Goal: Communication & Community: Answer question/provide support

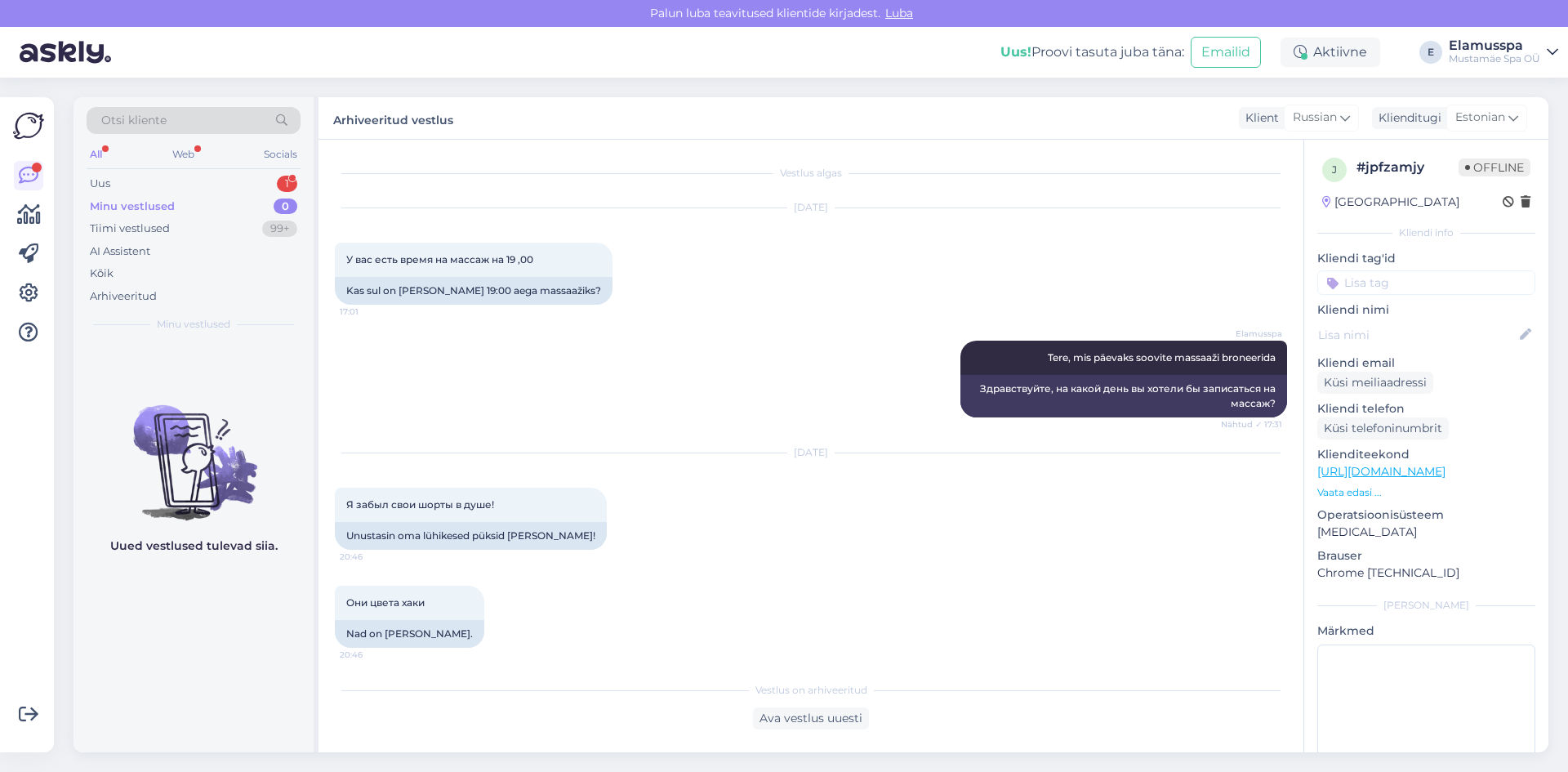
scroll to position [311, 0]
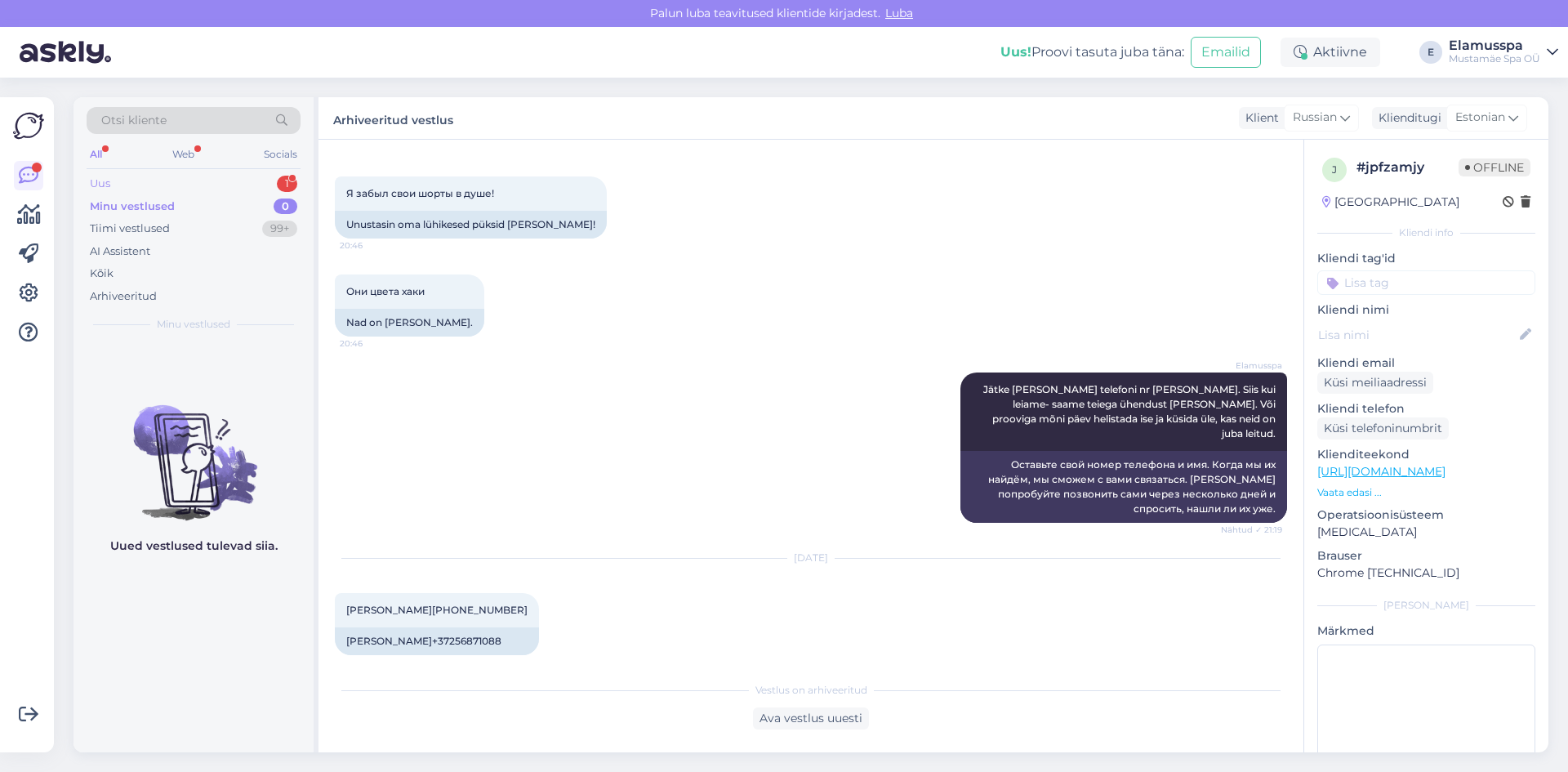
click at [218, 175] on div "Uus 1" at bounding box center [194, 183] width 214 height 23
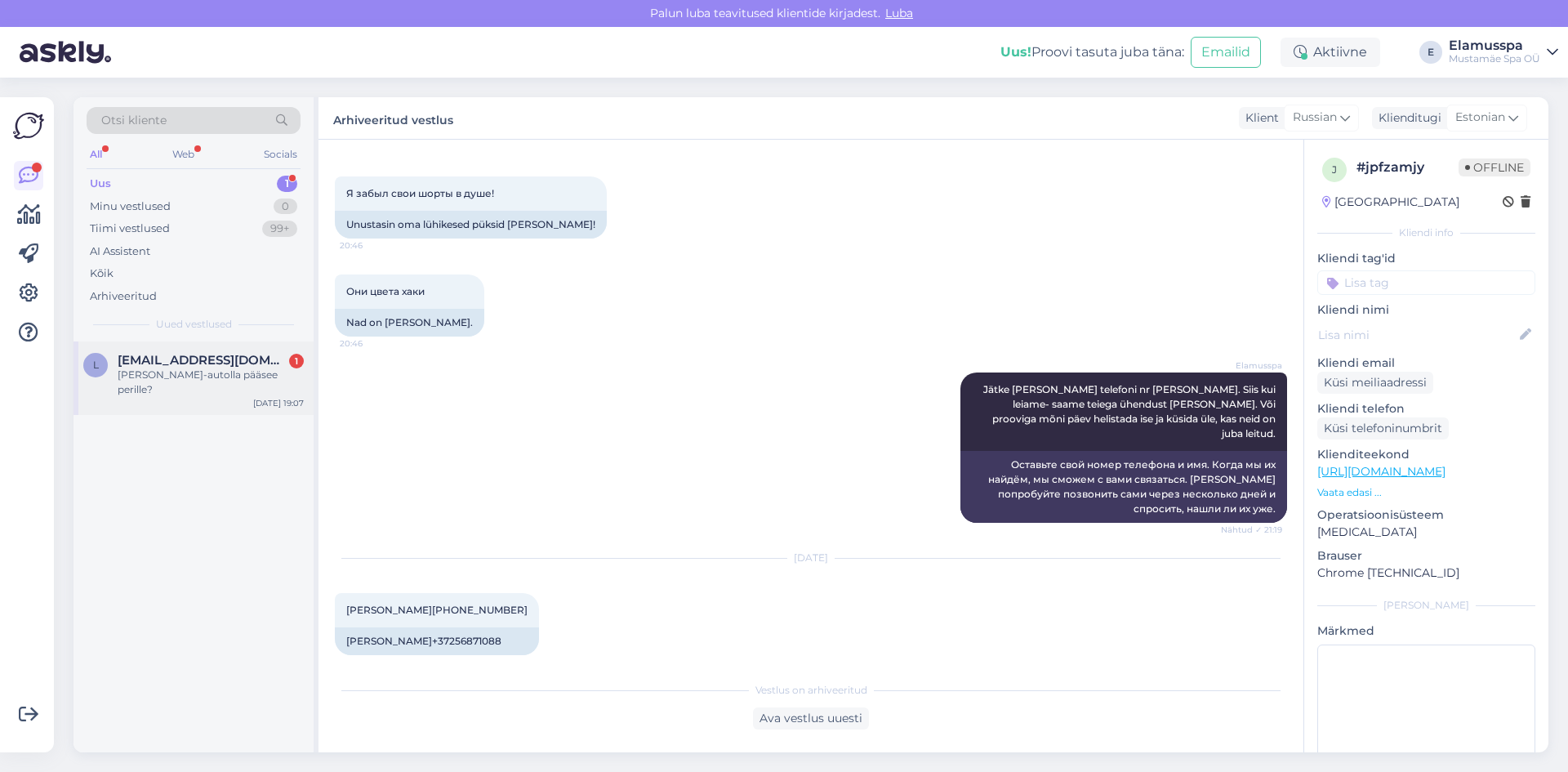
click at [223, 377] on div "[PERSON_NAME]-autolla pääsee perille?" at bounding box center [210, 382] width 186 height 30
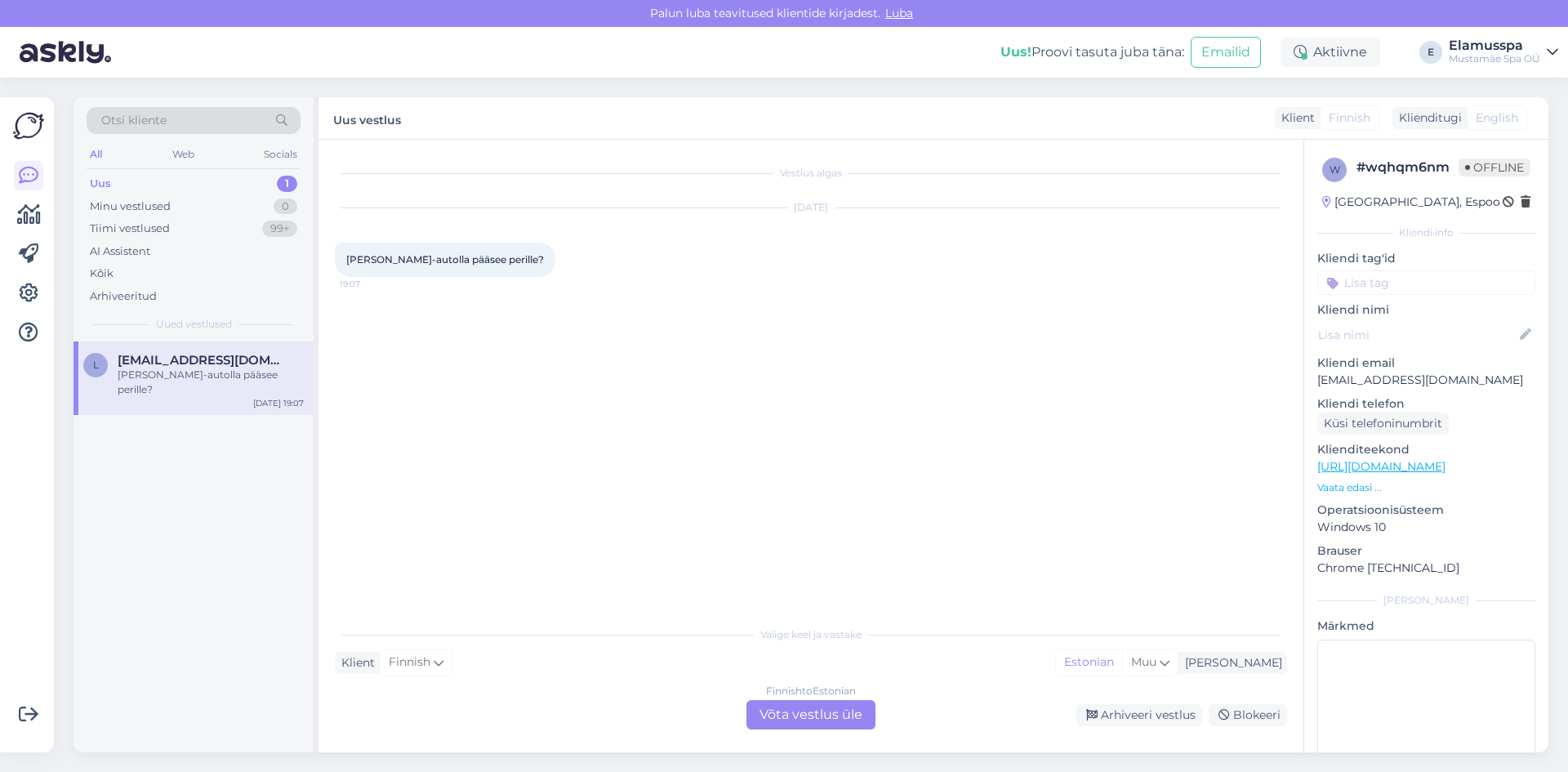
scroll to position [0, 0]
click at [800, 724] on div "Finnish to Estonian Võta vestlus üle" at bounding box center [811, 715] width 129 height 30
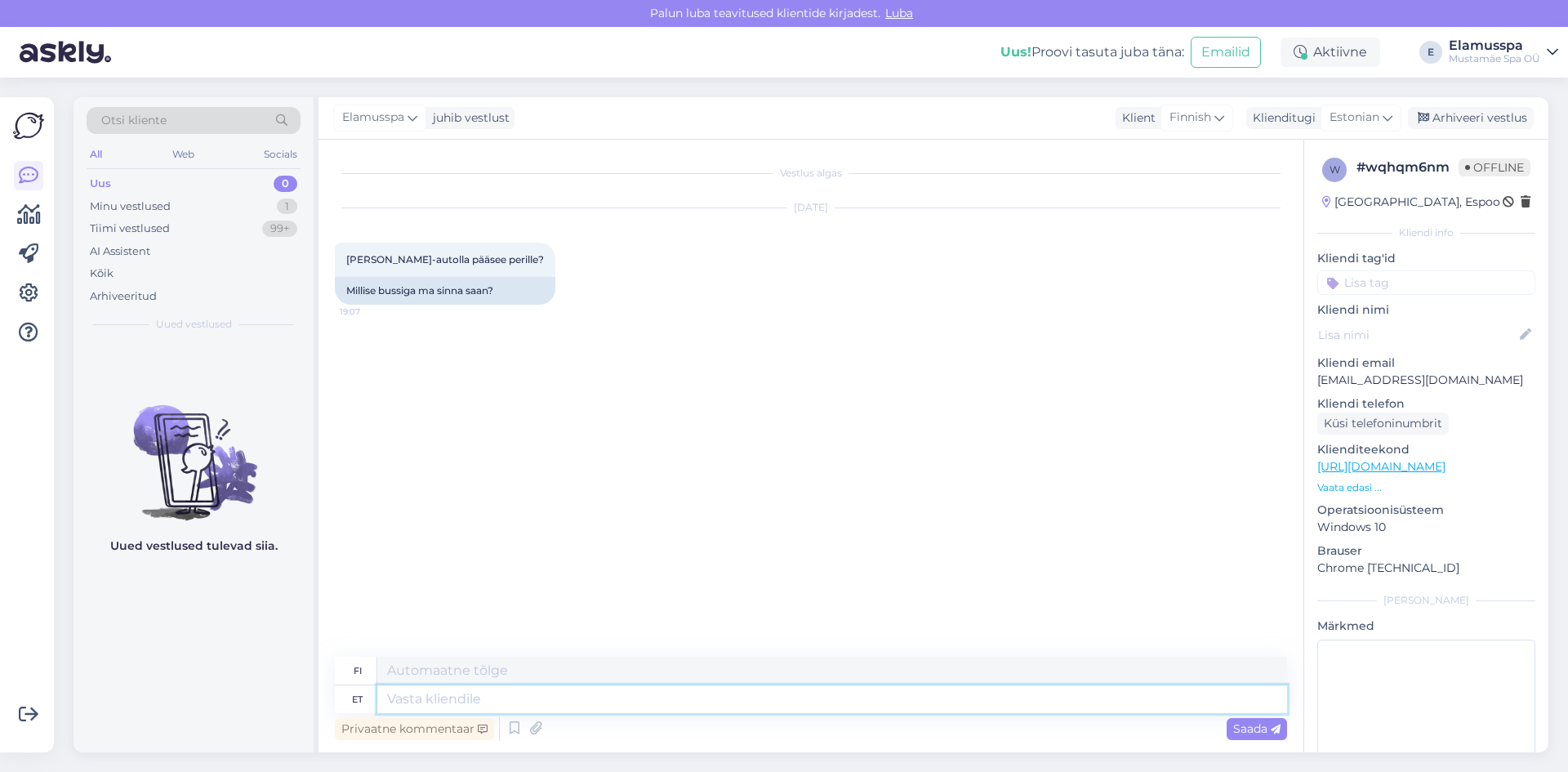
click at [504, 700] on textarea at bounding box center [832, 699] width 910 height 28
type textarea "Tere! k"
type textarea "Hei!"
type textarea "Tere! [GEOGRAPHIC_DATA]"
type textarea "Hei! Katso!"
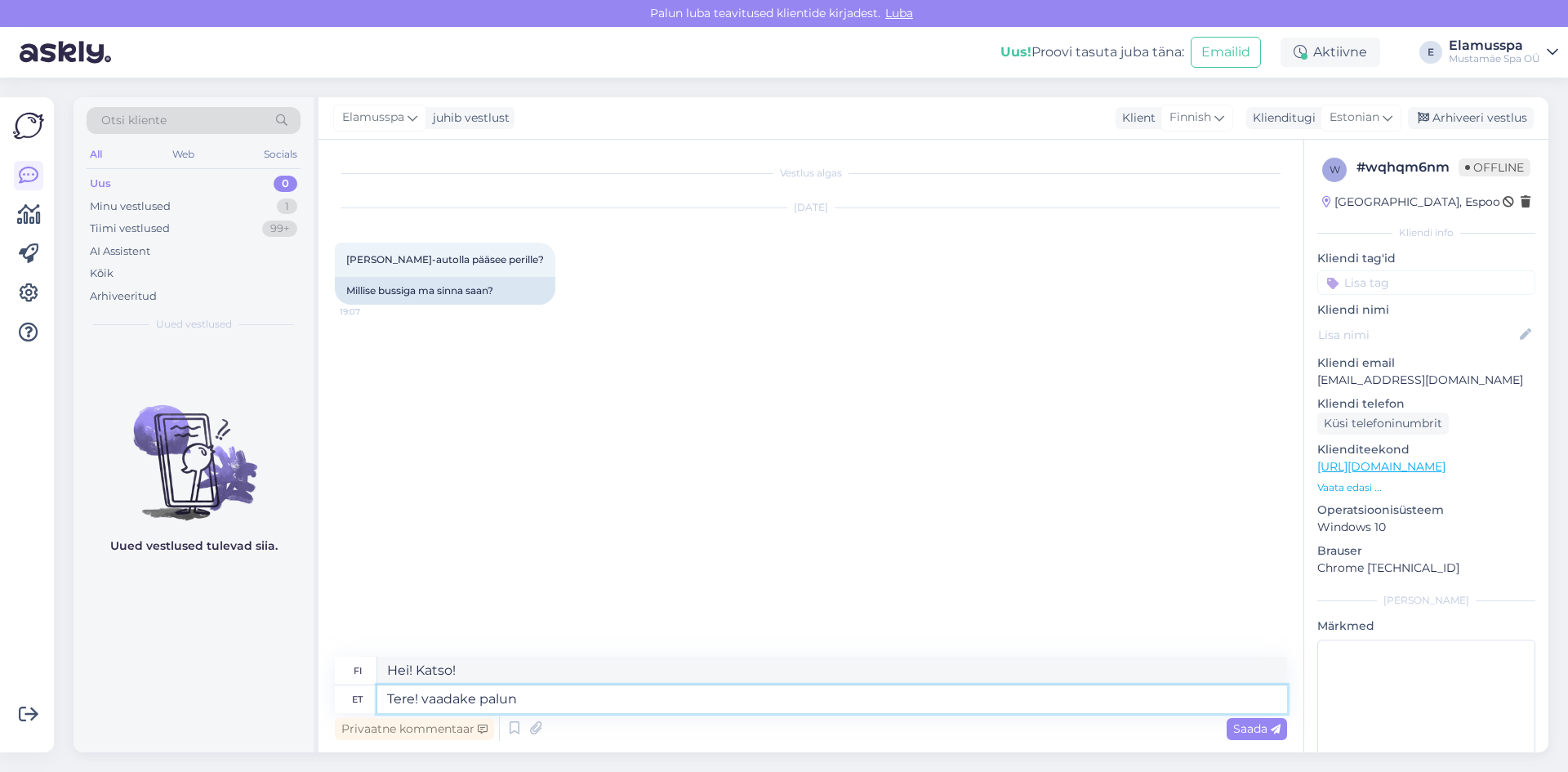
type textarea "Tere! vaadake palun"
type textarea "Hei! Katsothan."
type textarea "Tere! vaadake palun google m"
type textarea "Hei! Tarkista Googlesta"
type textarea "Tere! vaadake palun google mapsist,"
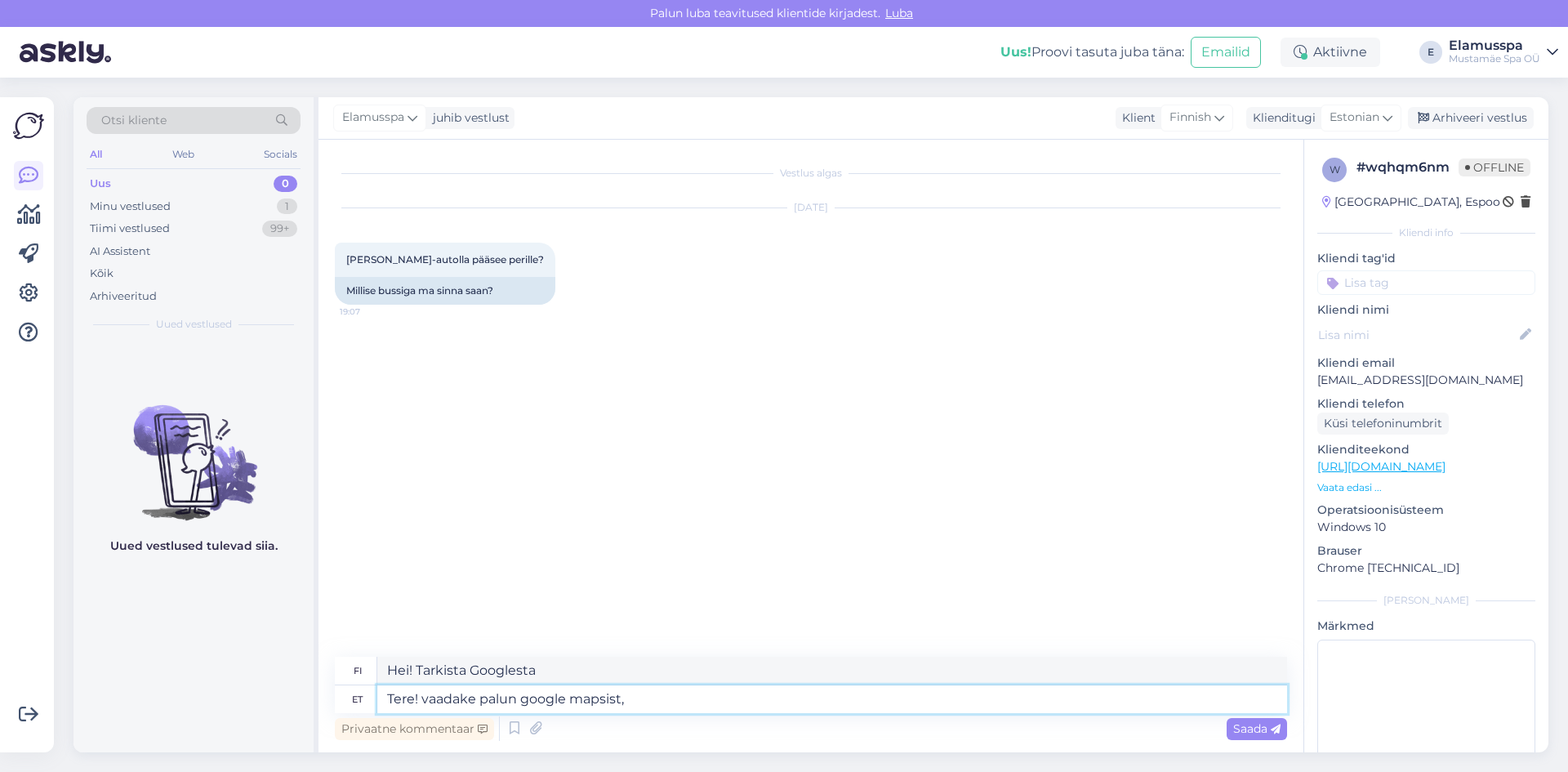
type textarea "Hei! Tarkista Google Maps."
type textarea "Tere! vaadake palun google mapsist, mis b"
type textarea "Hei! Tarkista Google Mapsista, mitä"
type textarea "Tere! vaadake palun google mapsist,"
type textarea "Hei! Tarkista Google Maps."
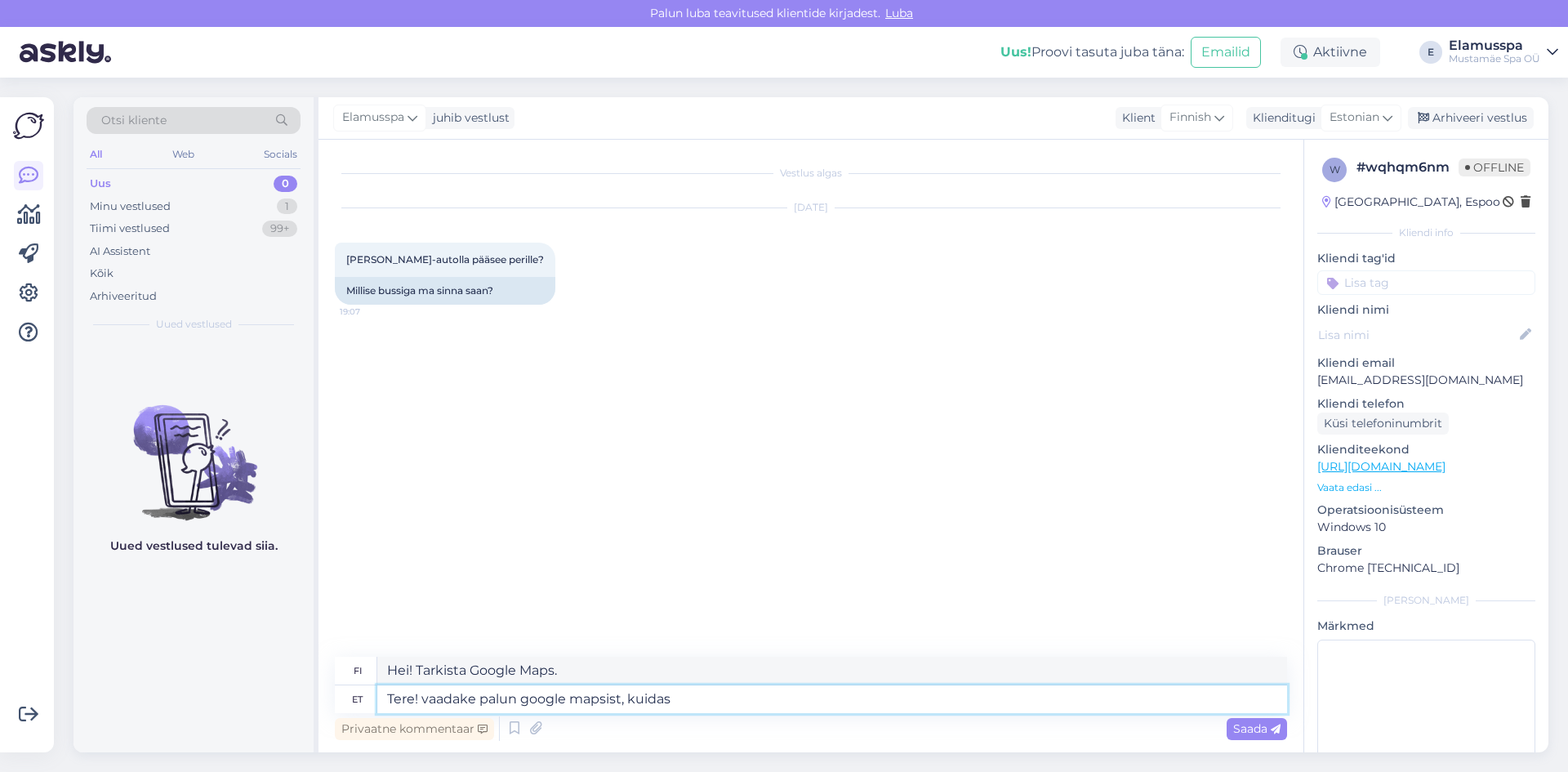
type textarea "Tere! vaadake palun google mapsist, kuidas"
type textarea "Hei! Tarkista reittiohjeet Google Mapsista."
type textarea "Tere! vaadake palun google mapsist, kuidas te sii"
type textarea "Hei! Tarkista Google Mapsista, miten"
type textarea "Tere! vaadake palun google mapsist, kuidas te siia s"
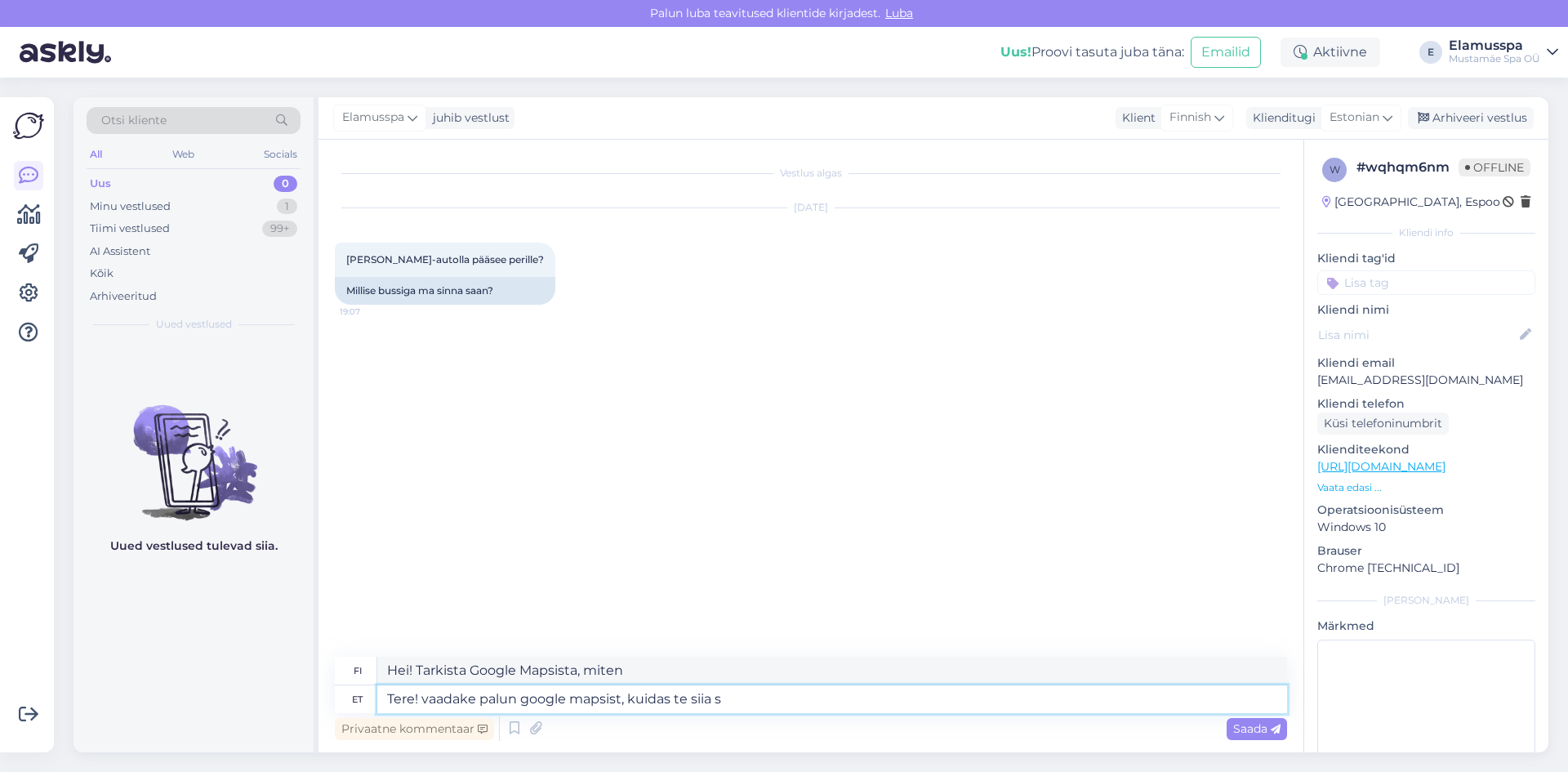
type textarea "Hei! Katso Google Mapsista, miten pääset tänne."
type textarea "Tere! vaadake palun google mapsist, kuidas te siia saate. Me kah"
type textarea "Hei! Tarkista Google Mapsista, miten pääset tänne. Me"
type textarea "Tere! vaadake palun google mapsist, kuidas te siia saate. Me kahjuks ei"
type textarea "Hei! Tarkista Google Mapsista, miten pääset tänne. Valitettavasti me"
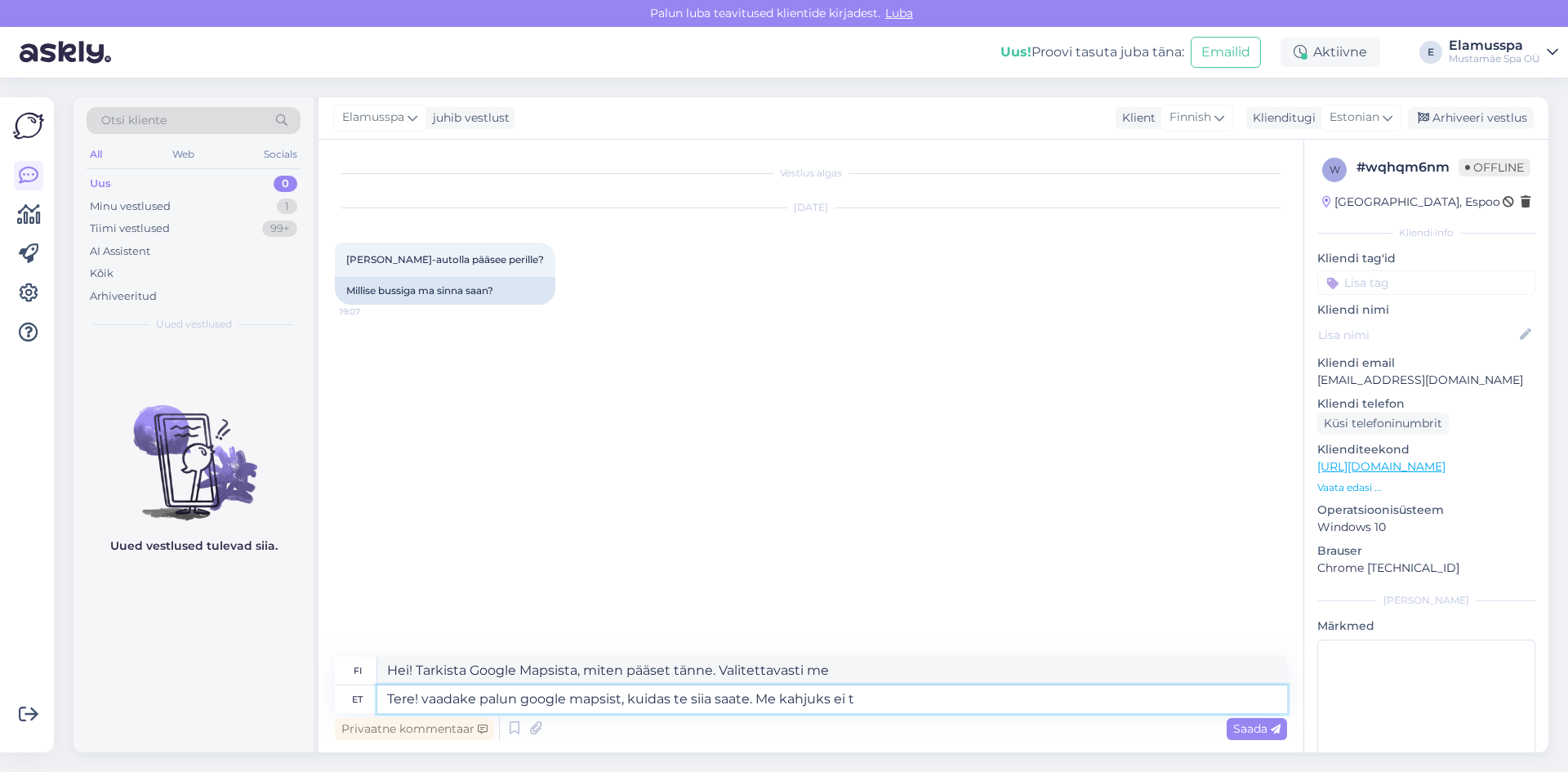
type textarea "Tere! vaadake palun google mapsist, kuidas te siia saate. Me kahjuks ei te"
type textarea "Hei! Tarkista Google Mapsista, miten pääset tänne. Valitettavasti meillä ei ole"
type textarea "Tere! vaadake palun google mapsist, kuidas te siia saate. Me kahjuks ei tea"
type textarea "Hei! Tarkista Google Mapsista, miten pääset tänne. Valitettavasti emme tiedä."
type textarea "Tere! vaadake palun google mapsist, kuidas te siia saate. Me kahjuks ei tea tei…"
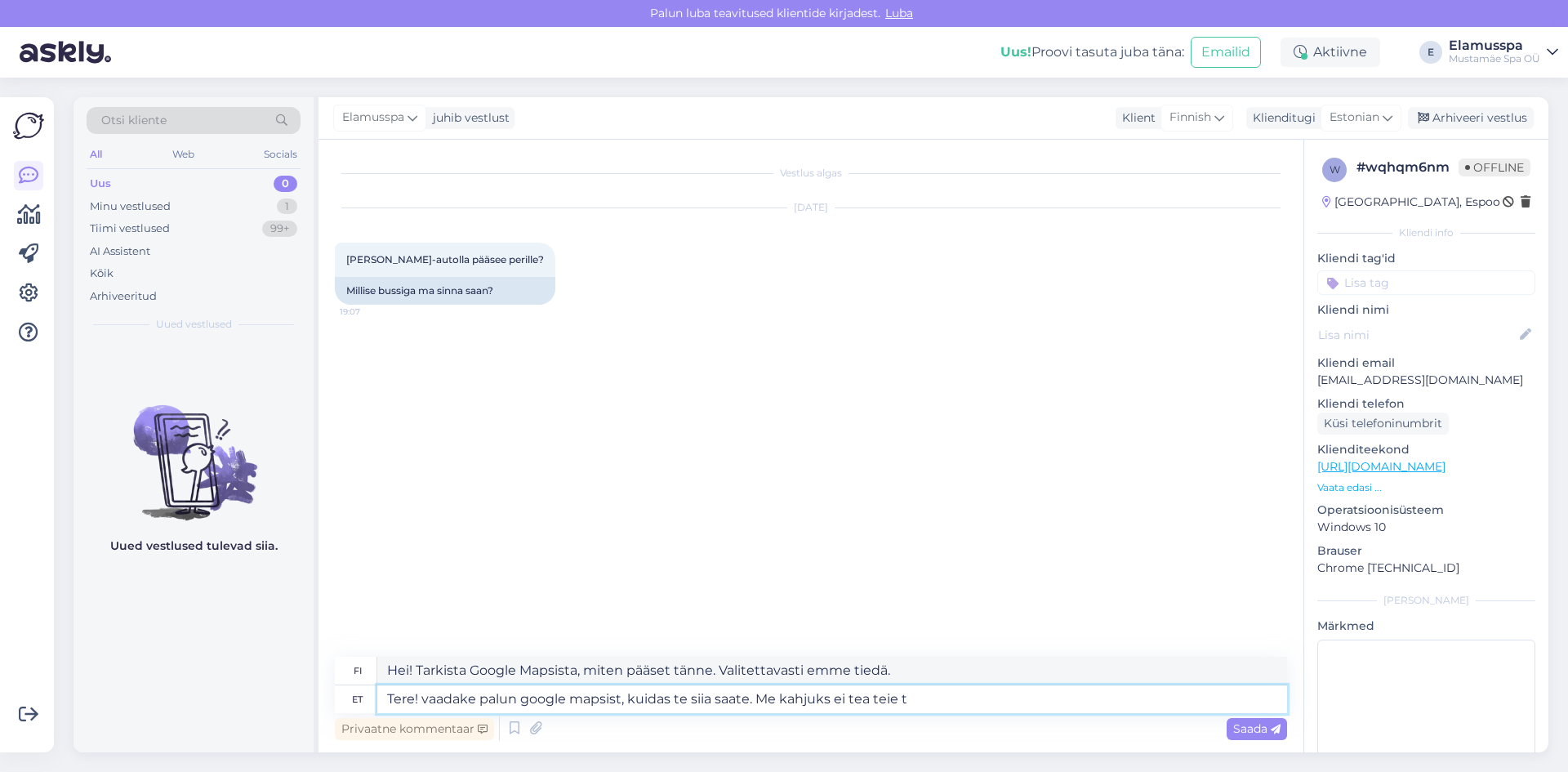
type textarea "Hei! Tarkista Google Mapsista, miten pääset tänne. Valitettavasti emme tiedä si…"
type textarea "Tere! vaadake palun google mapsist, kuidas te siia saate. Me kahjuks ei tea tei…"
type textarea "Hei! Tarkista Google Mapsista, miten pääset tänne. Valitettavasti emme tiedä ta…"
type textarea "Tere! vaadake palun google mapsist, kuidas te siia saate. Me kahjuks ei tea tei…"
type textarea "Hei! Tarkista Google Mapsista, miten pääset tänne. Valitettavasti emme tiedä ta…"
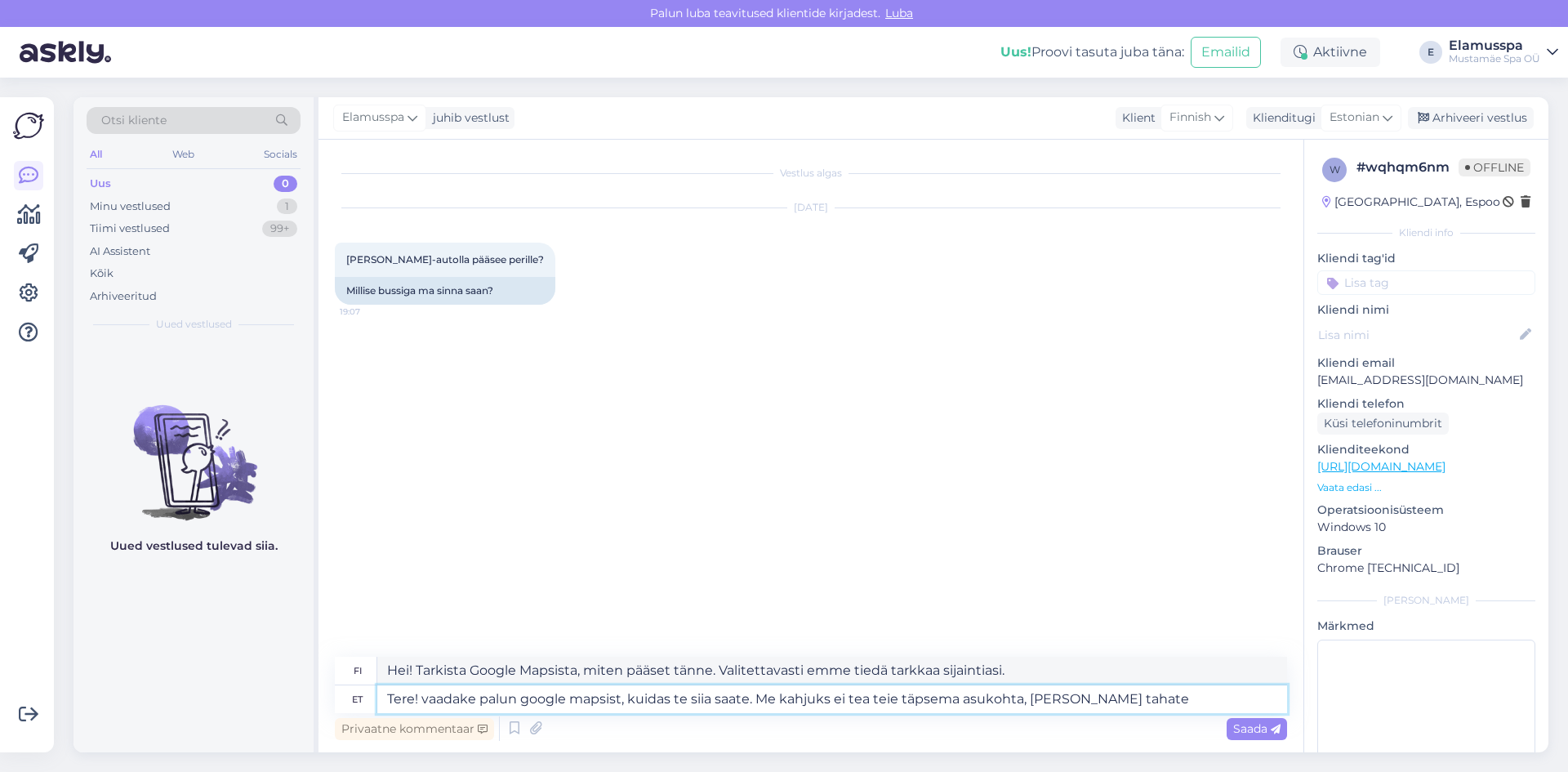
click at [531, 694] on textarea "Tere! vaadake palun google mapsist, kuidas te siia saate. Me kahjuks ei tea tei…" at bounding box center [832, 699] width 910 height 28
type textarea "Tere! vaadake palun Google mapsist, kuidas te siia saate. Me kahjuks ei tea tei…"
type textarea "Hei! Tarkista Google Mapsista, miten pääset tänne. Valitettavasti emme tiedä ta…"
click at [618, 702] on textarea "Tere! vaadake palun Google mapsist, kuidas te siia saate. Me kahjuks ei tea tei…" at bounding box center [832, 699] width 910 height 28
click at [584, 696] on textarea "Tere! vaadake palun Google mapsist, kuidas te siia saate. Me kahjuks ei tea tei…" at bounding box center [832, 699] width 910 height 28
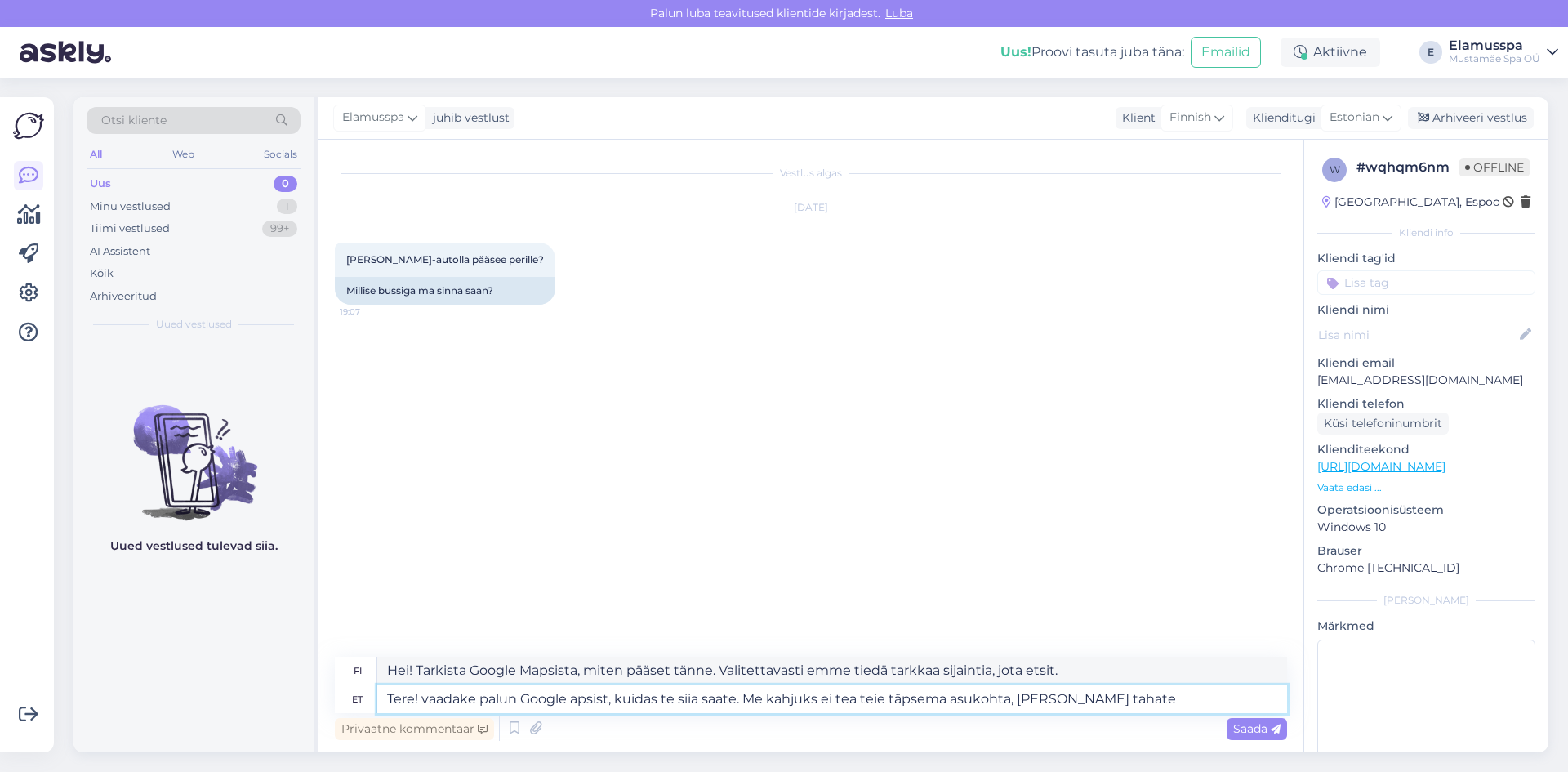
type textarea "Tere! vaadake palun Google Mapsist, kuidas te siia saate. Me kahjuks ei tea tei…"
type textarea "Hei! Tarkista Google Mapsista, miten pääset tänne. Valitettavasti emme tiedä ta…"
click at [1153, 693] on textarea "Tere! vaadake palun Google Mapsist, kuidas te siia saate. Me kahjuks ei tea tei…" at bounding box center [832, 699] width 910 height 28
drag, startPoint x: 1032, startPoint y: 701, endPoint x: 1110, endPoint y: 697, distance: 78.1
click at [1110, 697] on textarea "Tere! vaadake palun Google Mapsist, kuidas te siia saate. Me kahjuks ei tea tei…" at bounding box center [832, 699] width 910 height 28
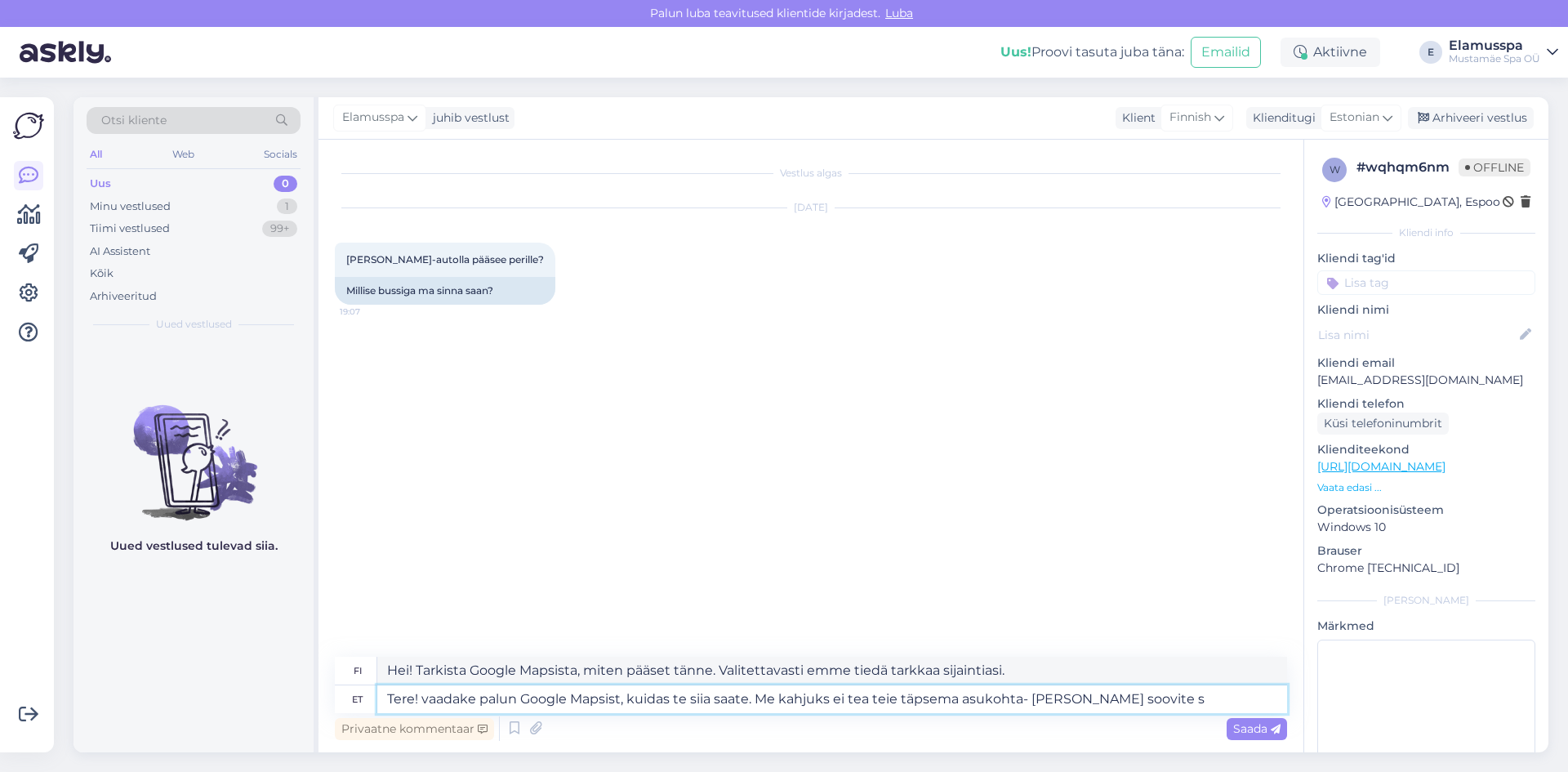
type textarea "Tere! vaadake palun Google Mapsist, kuidas te siia saate. Me kahjuks ei tea tei…"
type textarea "Hei! Tarkista Google Mapsista, miten pääset tänne. Valitettavasti emme tiedä ta…"
type textarea "Tere! vaadake palun Google Mapsist, kuidas te siia saate. Me kahjuks ei tea tei…"
type textarea "Hei! Tarkista Google Mapsista, miten pääset tänne. Valitettavasti emme tiedä ta…"
type textarea "Tere! vaadake palun Google Mapsist, kuidas te siia saate. Me kahjuks ei tea tei…"
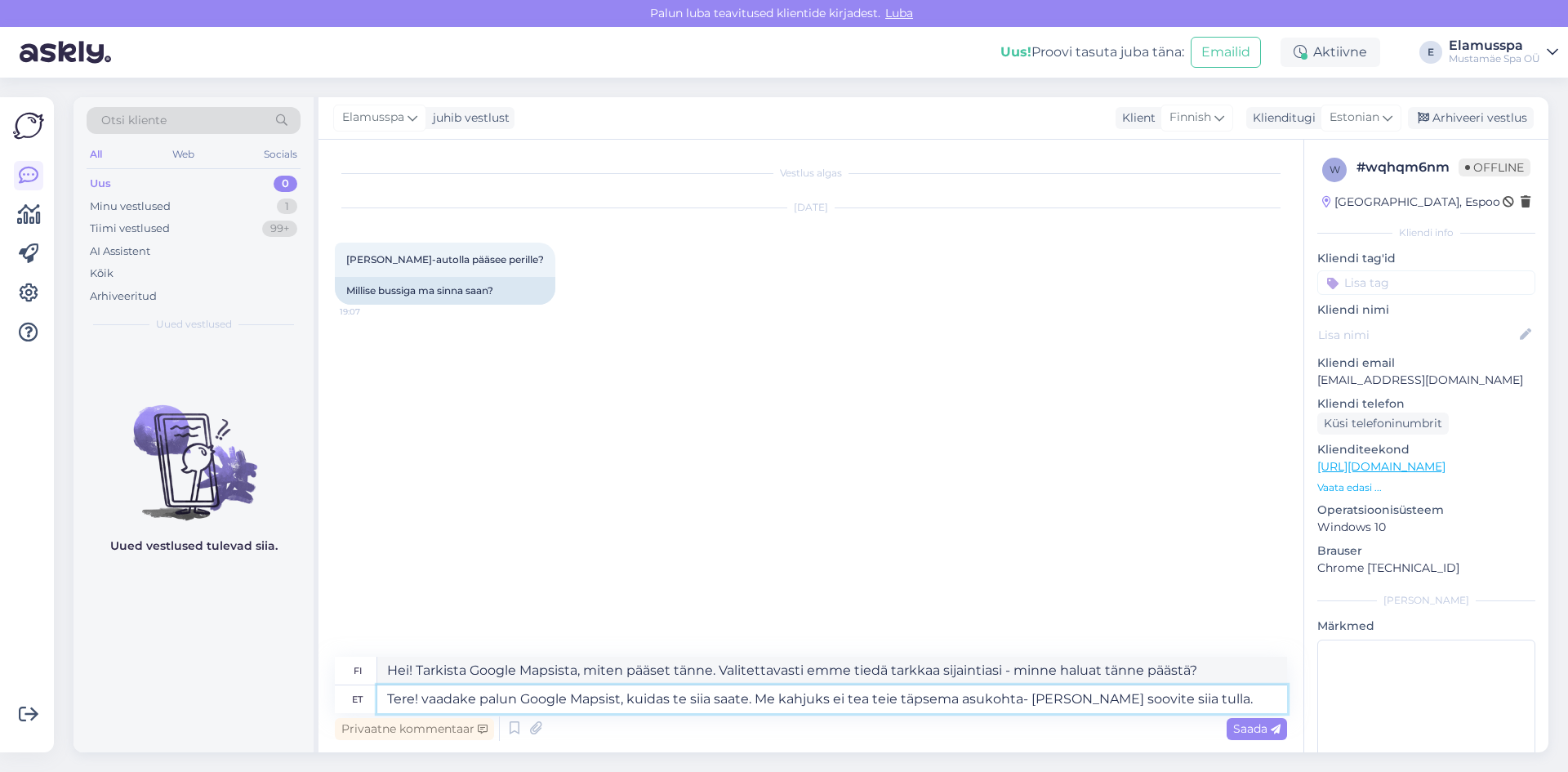
type textarea "Hei! Tarkista Google Mapsista, miten pääset tänne. Valitettavasti emme tiedä ta…"
type textarea "Tere! vaadake palun Google Mapsist, kuidas te siia saate. Me kahjuks ei tea tei…"
type textarea "Hei! Tarkista Google Mapsista, miten pääset tänne. Valitettavasti emme tiedä ta…"
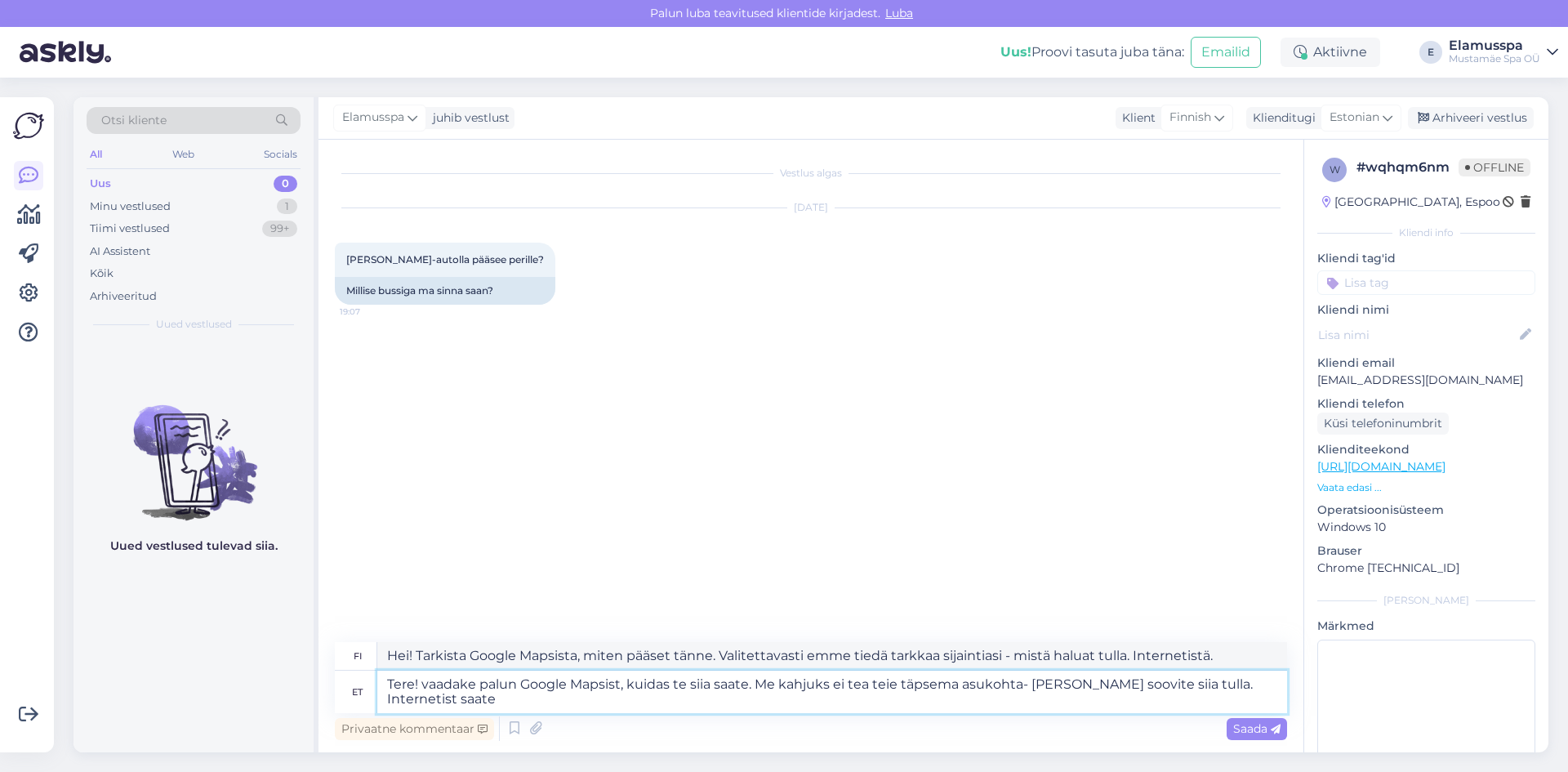
type textarea "Tere! vaadake palun Google Mapsist, kuidas te siia saate. Me kahjuks ei tea tei…"
type textarea "Hei! Tarkista Google Mapsista, miten pääset tänne. Valitettavasti emme tiedä ta…"
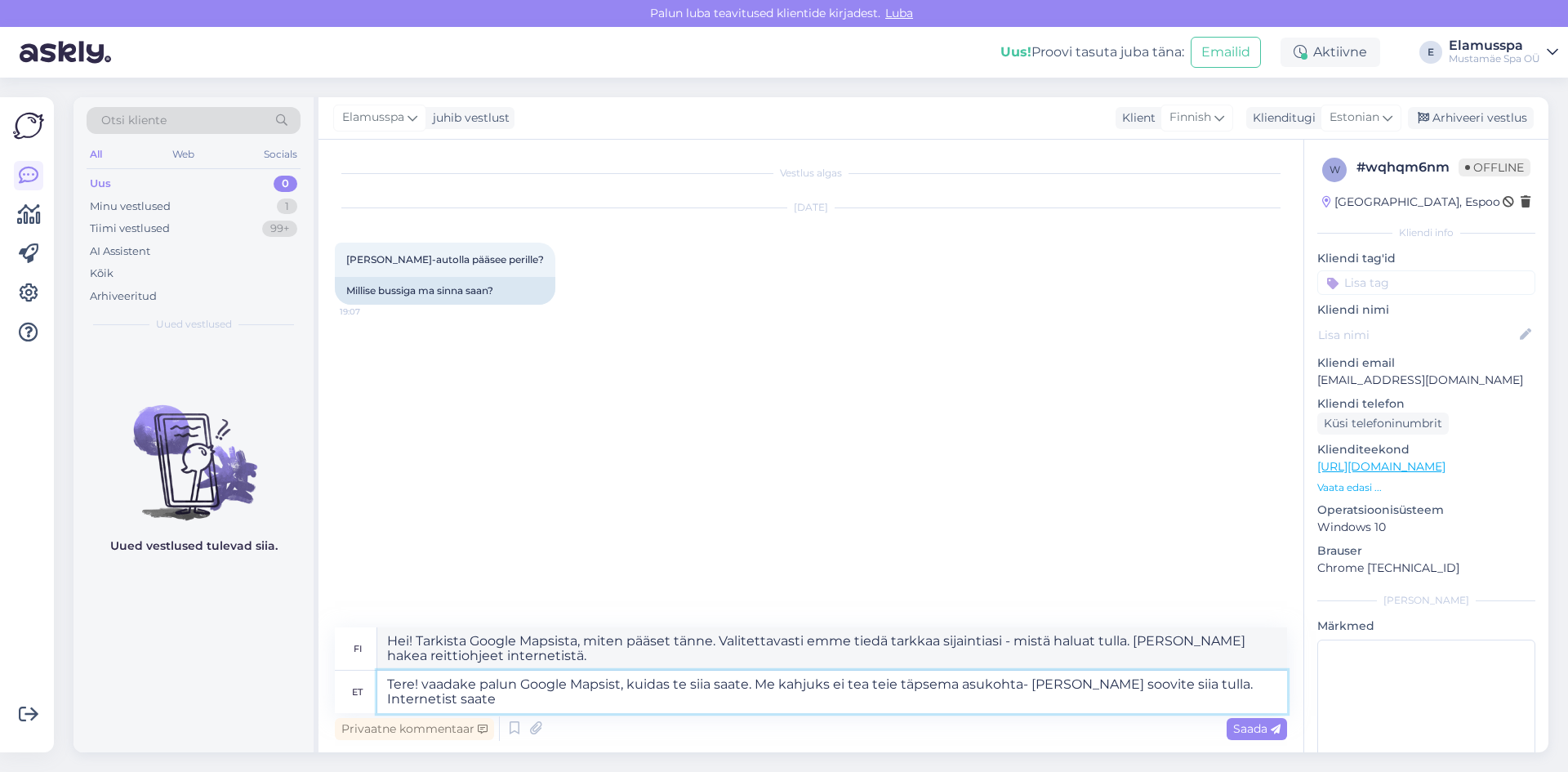
type textarea "Tere! vaadake palun Google Mapsist, kuidas te siia saate. Me kahjuks ei tea tei…"
type textarea "Hei! Tarkista Google Mapsista, miten pääset tänne. Valitettavasti emme tiedä ta…"
type textarea "Tere! vaadake palun Google Mapsist, kuidas te siia saate. Me kahjuks ei tea tei…"
type textarea "Hei! Tarkista Google Mapsista, miten pääset tänne. Valitettavasti emme tiedä ta…"
type textarea "Tere! vaadake palun Google Mapsist, kuidas te siia saate. Me kahjuks ei tea tei…"
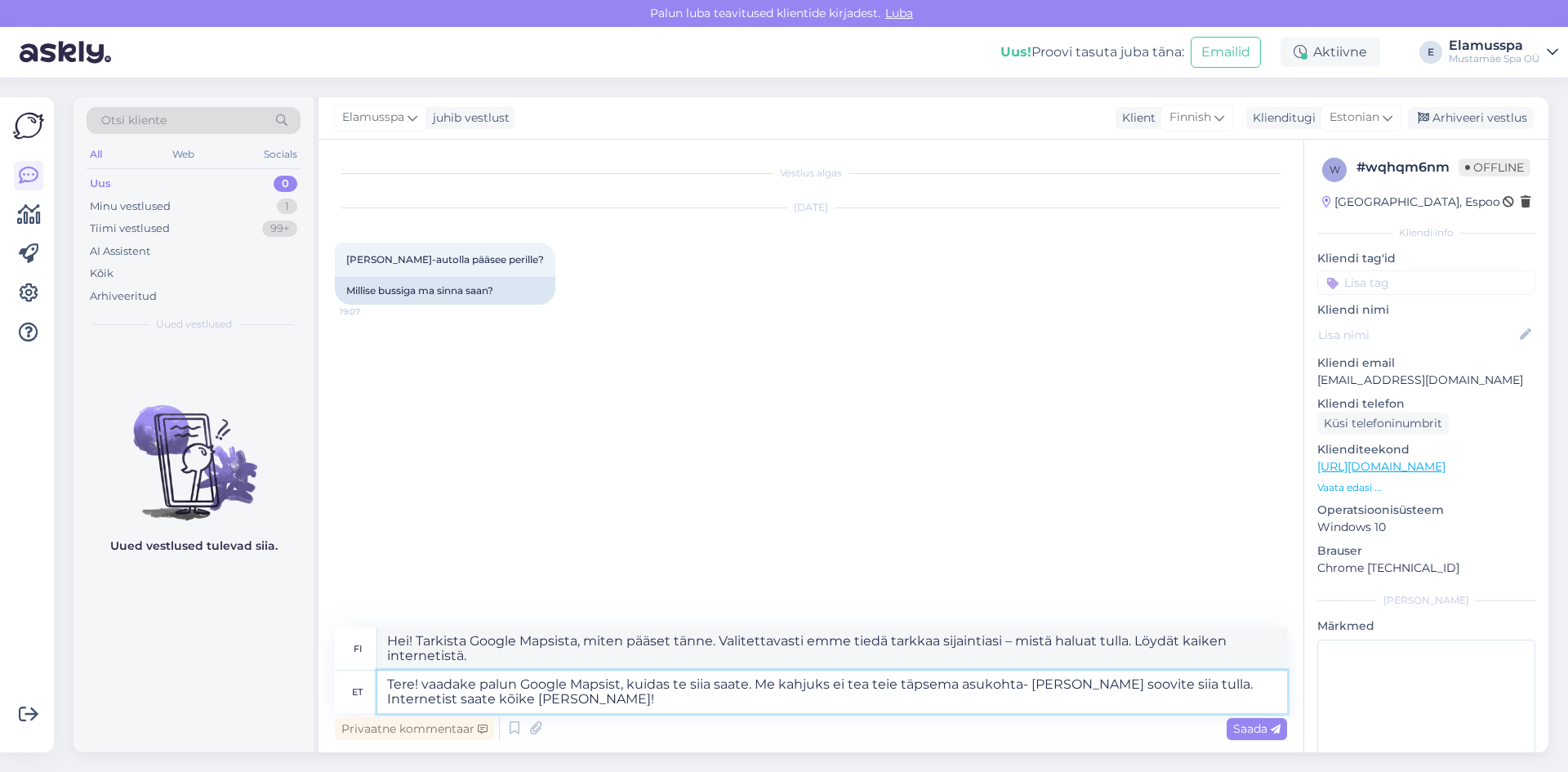
type textarea "Hei! Tarkista Google Mapsista, miten pääset tänne. Valitettavasti emme tiedä ta…"
type textarea "Tere! vaadake palun Google Mapsist, kuidas te siia saate. Me kahjuks ei tea tei…"
type textarea "Hei! Tarkista Google Mapsista, miten pääset tänne. Valitettavasti emme tiedä ta…"
type textarea "Tere! vaadake palun Google Mapsist, kuidas te siia saate. Me kahjuks ei tea tei…"
type textarea "Hei! Tarkista Google Mapsista, miten pääset tänne. Valitettavasti emme tiedä ta…"
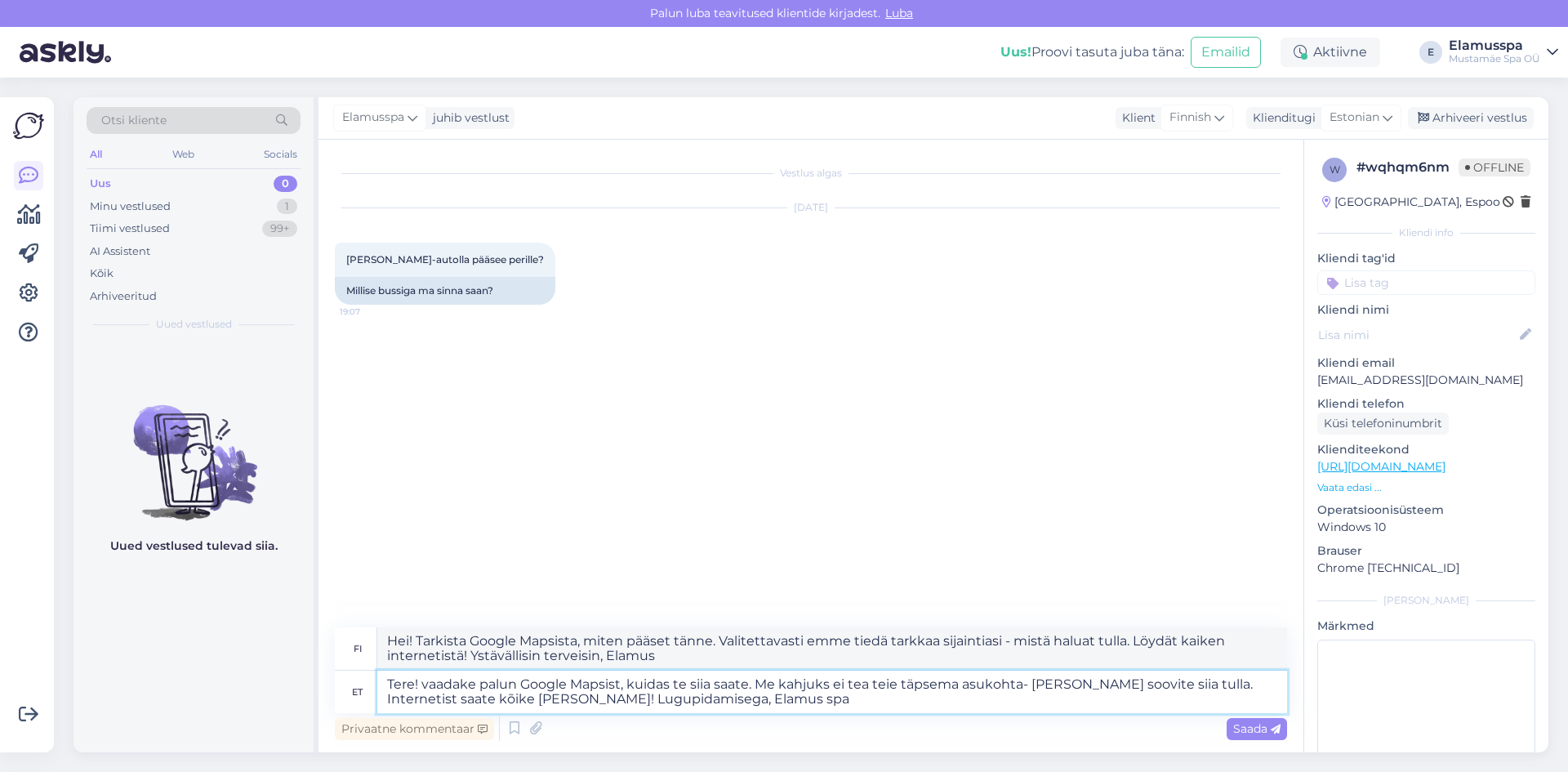
type textarea "Tere! vaadake palun Google Mapsist, kuidas te siia saate. Me kahjuks ei tea tei…"
type textarea "Hei! Tarkista Google Mapsista, miten pääset tänne. Valitettavasti emme tiedä ta…"
type textarea "Tere! vaadake palun Google Mapsist, kuidas te siia saate. Me kahjuks ei tea tei…"
type textarea "Hei! Tarkista Google Mapsista, miten pääset tänne. Valitettavasti emme tiedä ta…"
click at [730, 705] on textarea "Tere! vaadake palun Google Mapsist, kuidas te siia saate. Me kahjuks ei tea tei…" at bounding box center [832, 692] width 910 height 42
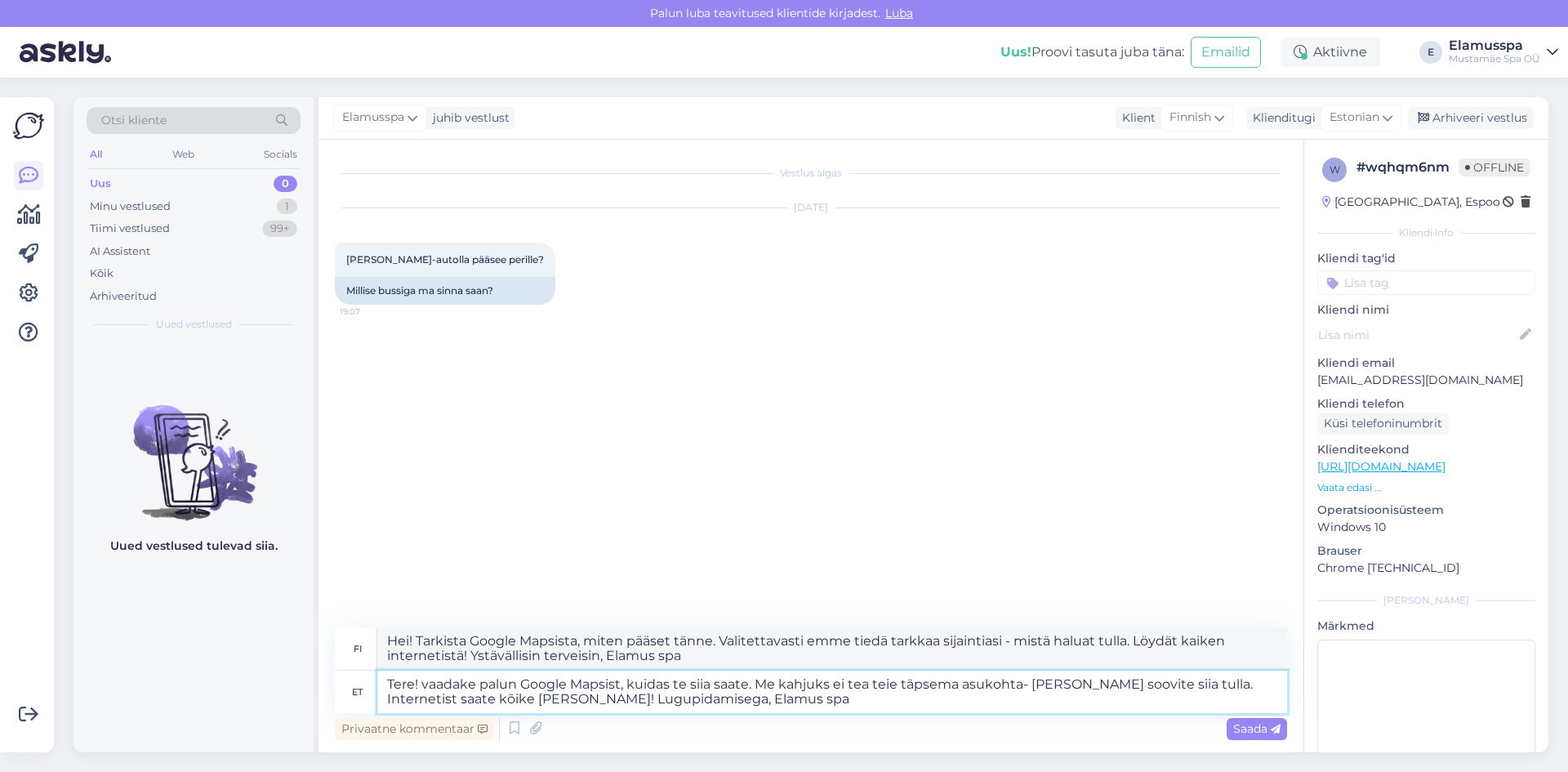
click at [1188, 677] on textarea "Tere! vaadake palun Google Mapsist, kuidas te siia saate. Me kahjuks ei tea tei…" at bounding box center [832, 692] width 910 height 42
click at [783, 708] on textarea "Tere! vaadake palun Google Mapsist, kuidas te siia saate. Me kahjuks ei tea tei…" at bounding box center [832, 692] width 910 height 42
type textarea "Tere! vaadake palun Google Mapsist, kuidas te siia saate. Me kahjuks ei tea tei…"
type textarea "Hei! Tarkista Google Mapsista, miten pääset tänne. Valitettavasti emme tiedä ta…"
type textarea "Tere! vaadake palun Google Mapsist, kuidas te siia saate. Me kahjuks ei tea tei…"
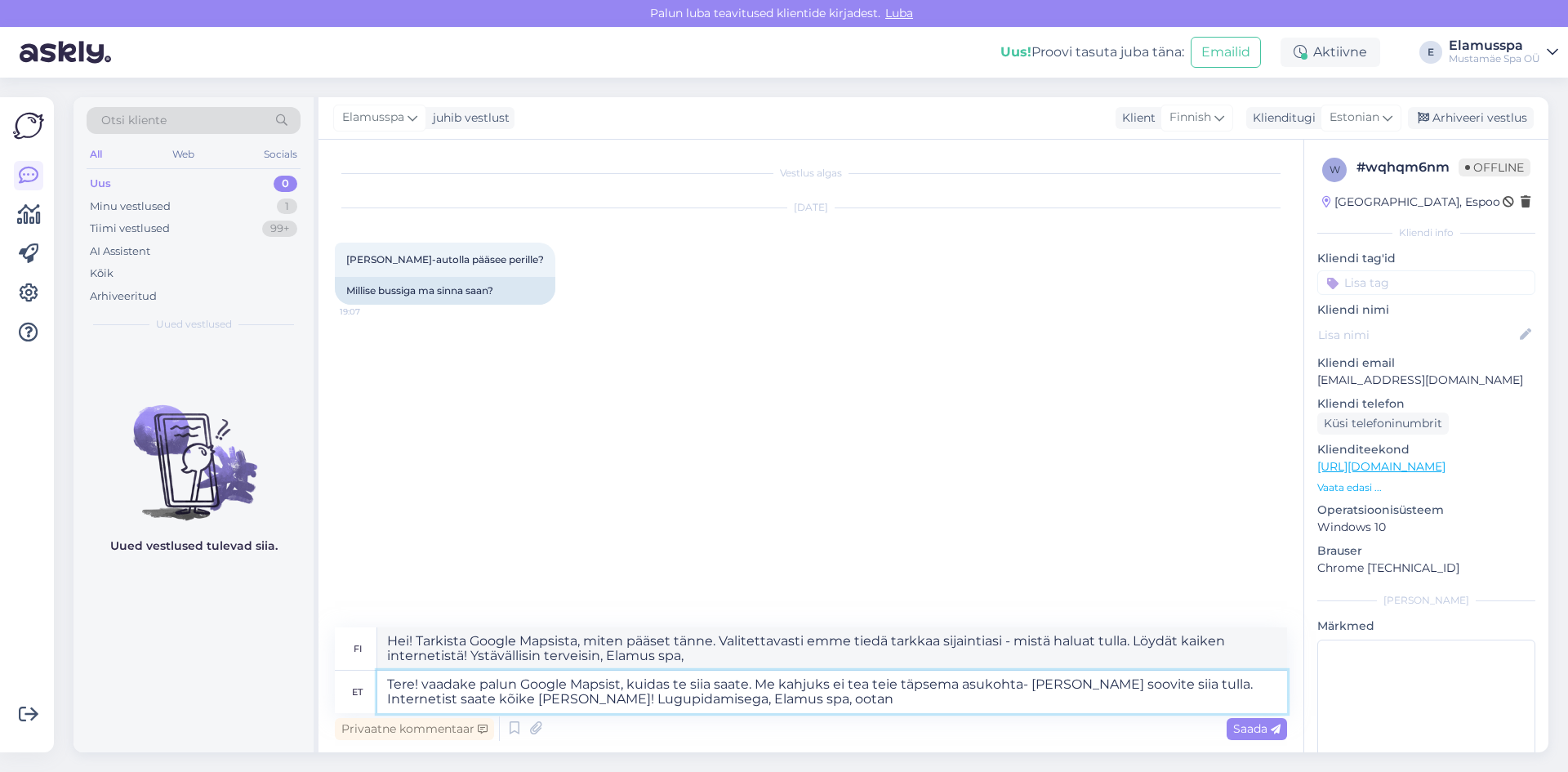
type textarea "Hei! Tarkista Google Mapsista, miten pääset tänne. Valitettavasti emme tiedä ta…"
type textarea "Tere! vaadake palun Google Mapsist, kuidas te siia saate. Me kahjuks ei tea tei…"
type textarea "Hei! Tarkista Google Mapsista, miten pääset tänne. Valitettavasti emme tiedä ta…"
type textarea "Tere! vaadake palun Google Mapsist, kuidas te siia saate. Me kahjuks ei tea tei…"
type textarea "Hei! Tarkista Google Mapsista, miten pääset tänne. Valitettavasti emme tiedä ta…"
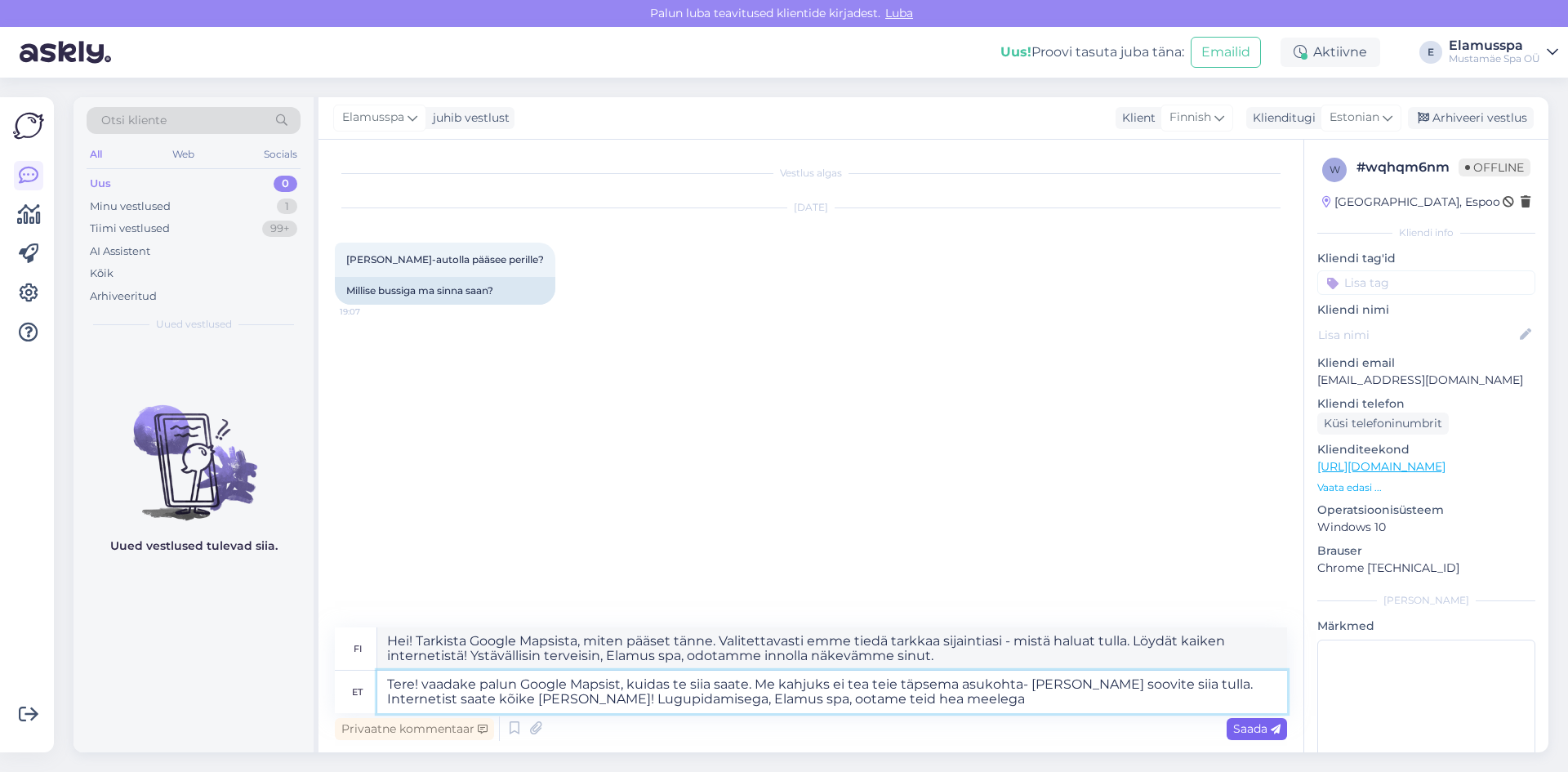
type textarea "Tere! vaadake palun Google Mapsist, kuidas te siia saate. Me kahjuks ei tea tei…"
click at [1269, 732] on span "Saada" at bounding box center [1257, 728] width 47 height 14
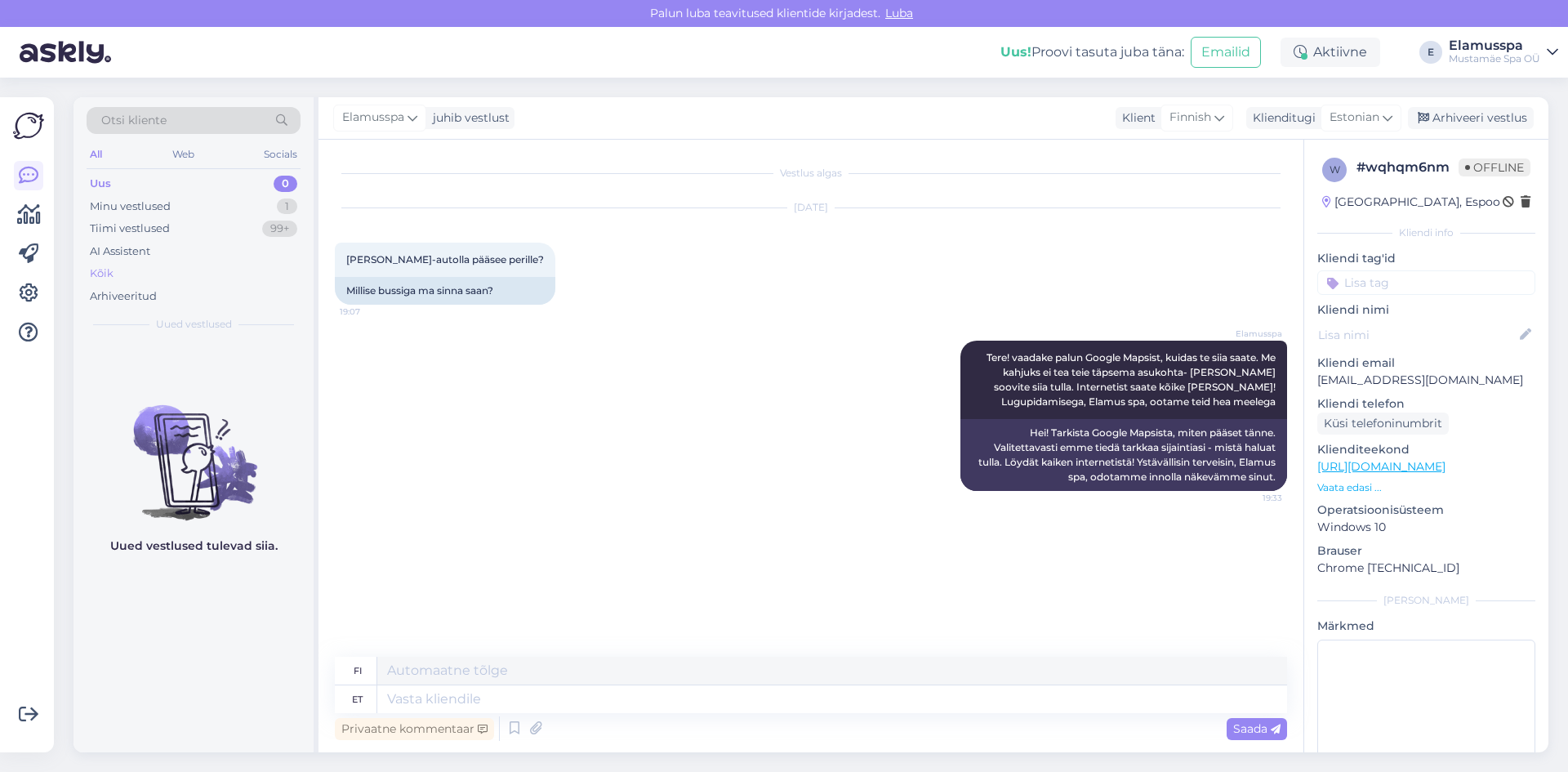
click at [193, 270] on div "Kõik" at bounding box center [194, 273] width 214 height 23
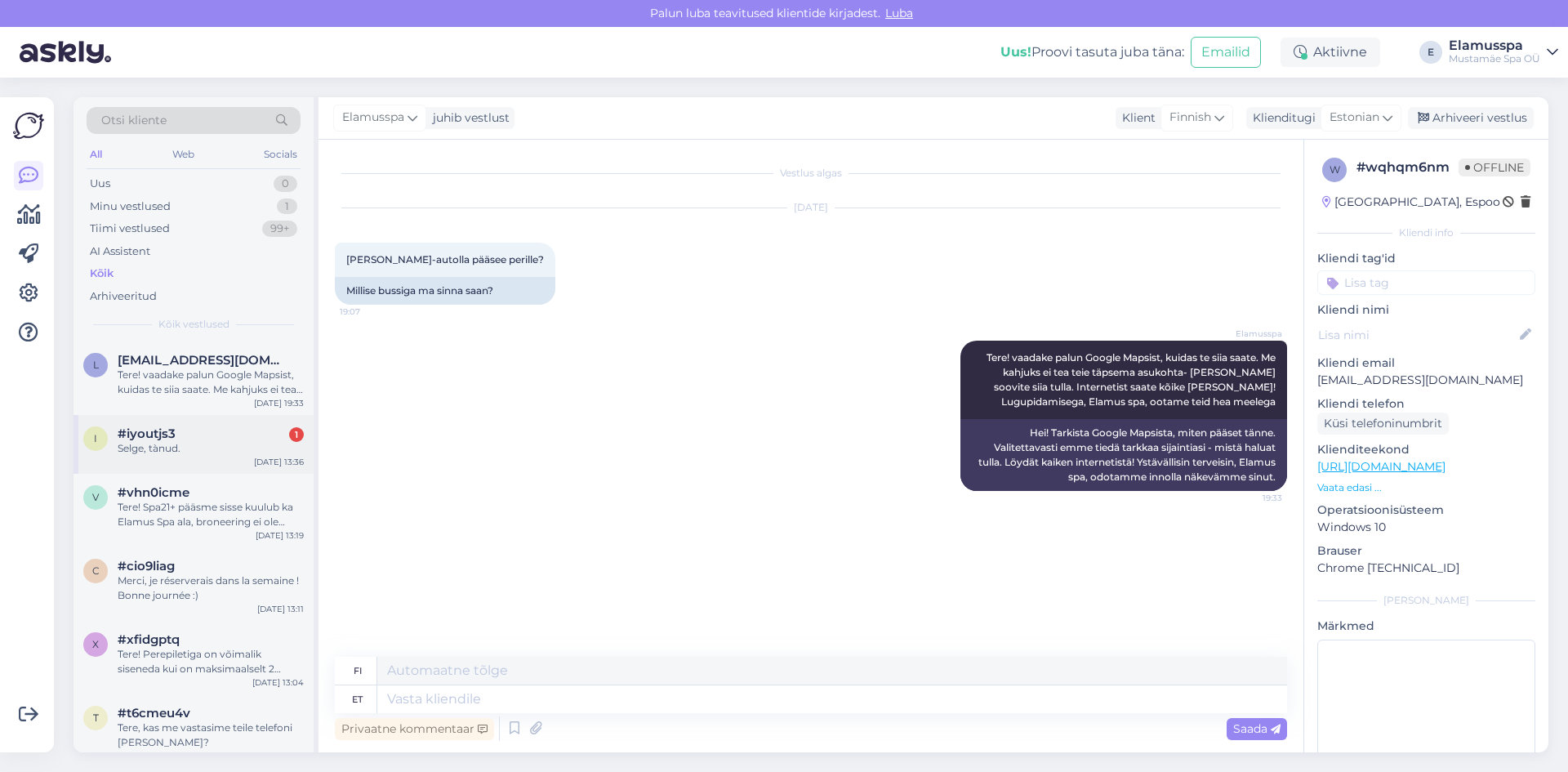
click at [250, 450] on div "Selge, tànud." at bounding box center [210, 448] width 186 height 14
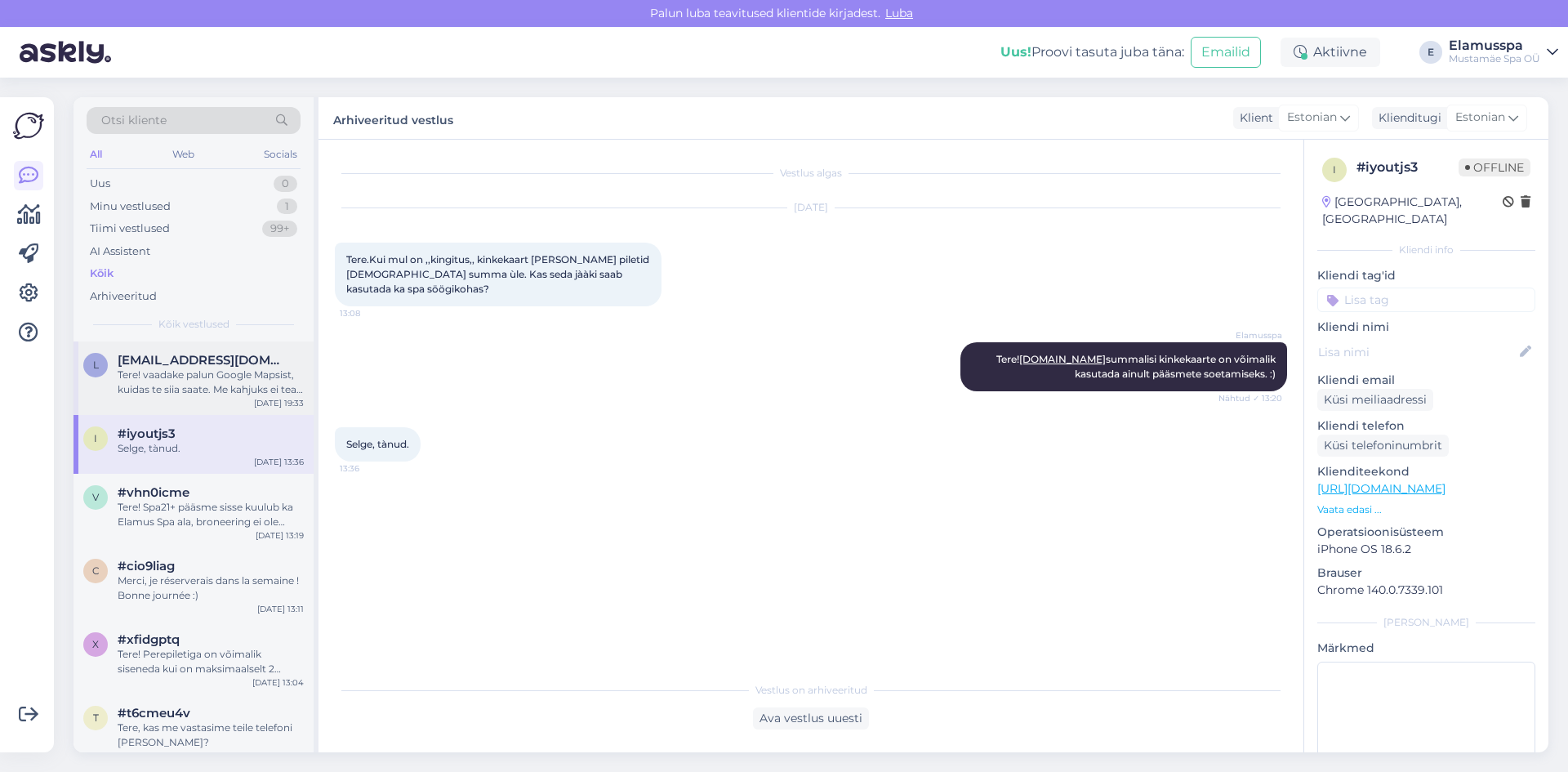
click at [252, 390] on div "Tere! vaadake palun Google Mapsist, kuidas te siia saate. Me kahjuks ei tea tei…" at bounding box center [210, 382] width 186 height 30
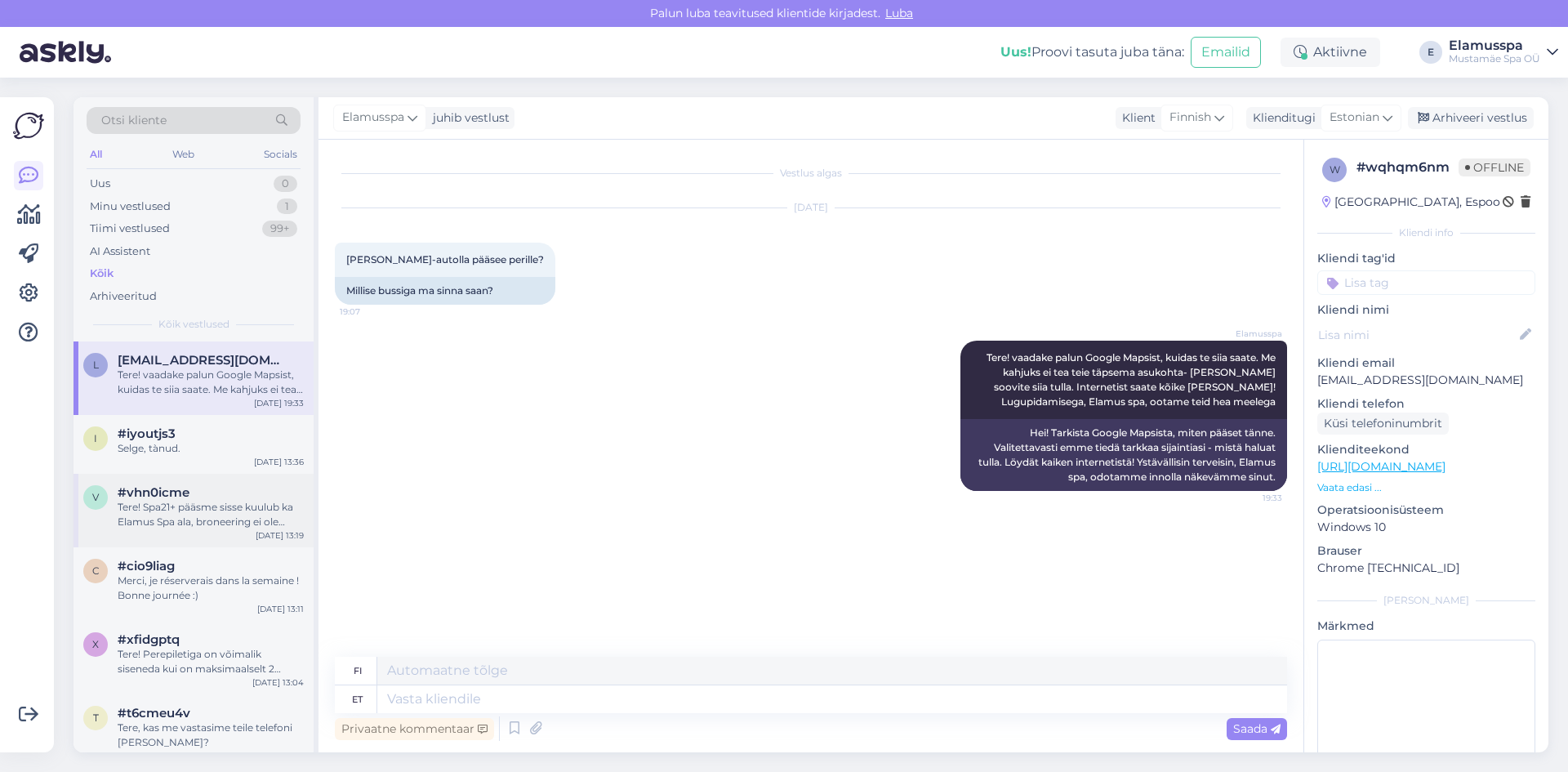
click at [190, 523] on div "Tere! Spa21+ pääsme sisse kuulub ka Elamus Spa ala, broneering ei ole vajalik. …" at bounding box center [210, 515] width 186 height 30
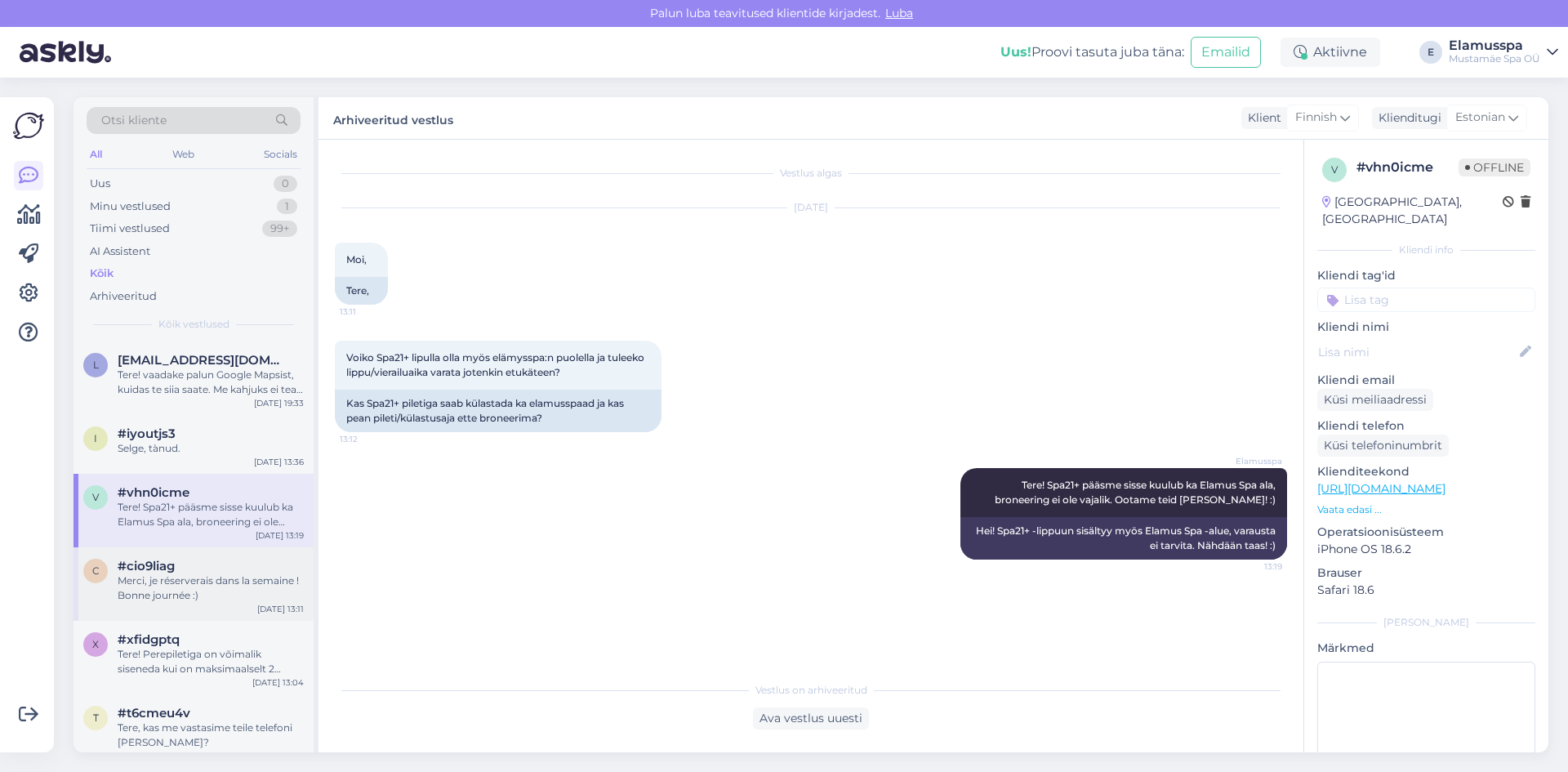
click at [202, 593] on div "Merci, je réserverais dans la semaine ! Bonne journée :)" at bounding box center [210, 588] width 186 height 30
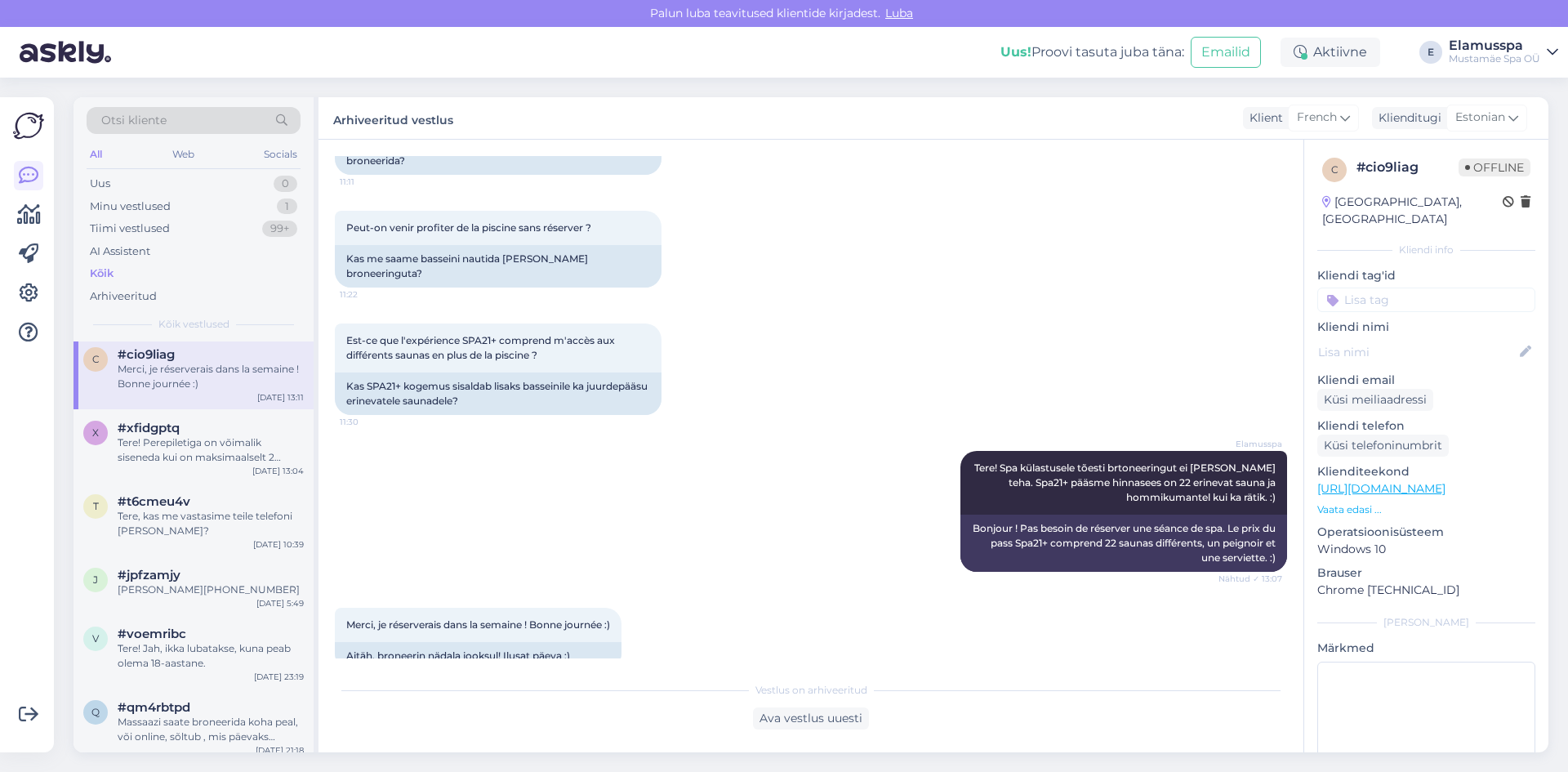
scroll to position [245, 0]
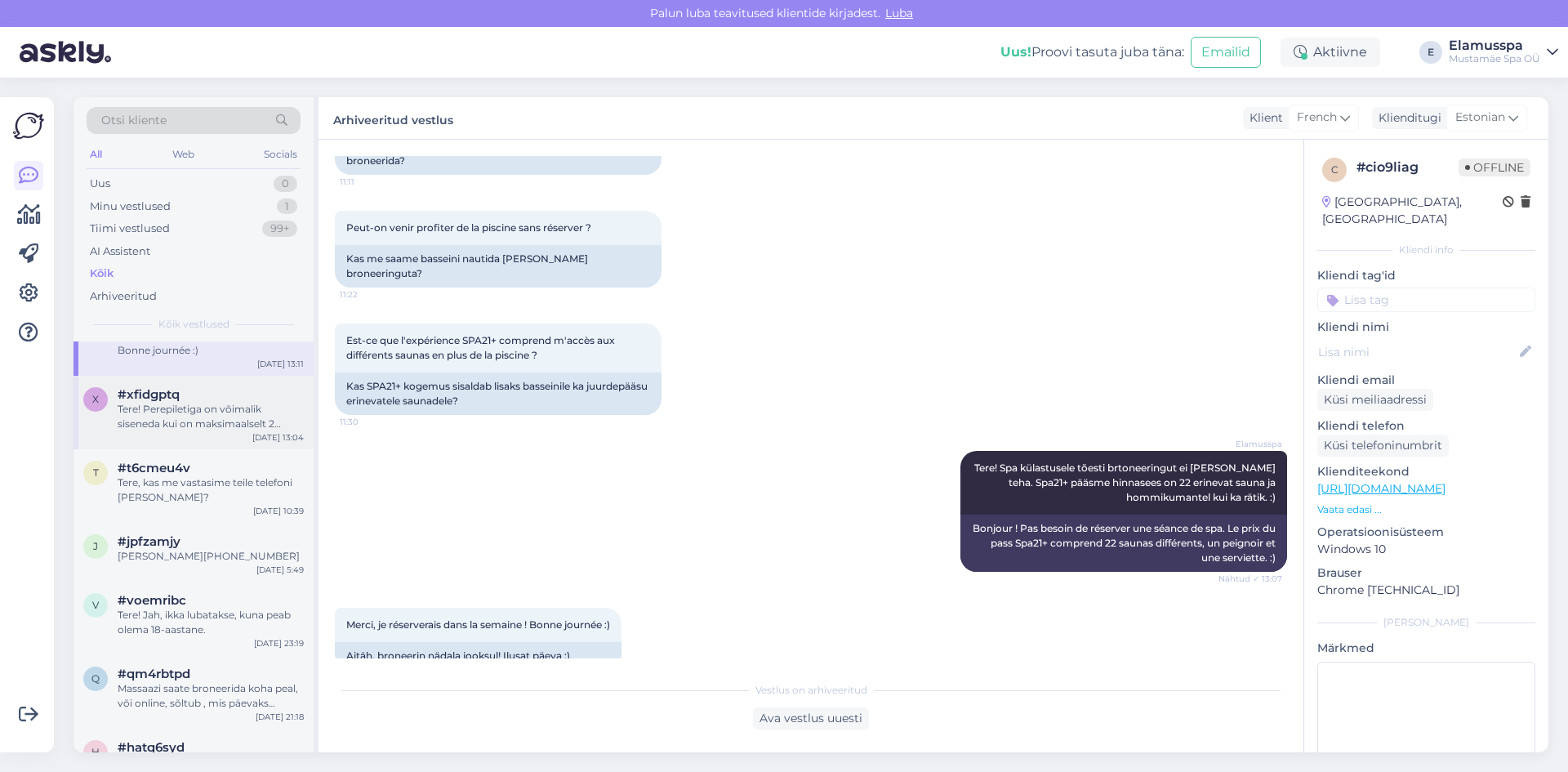
click at [239, 412] on div "Tere! Perepiletiga on võimalik siseneda kui on maksimaalselt 2 täiskavanut ja 3…" at bounding box center [210, 416] width 186 height 30
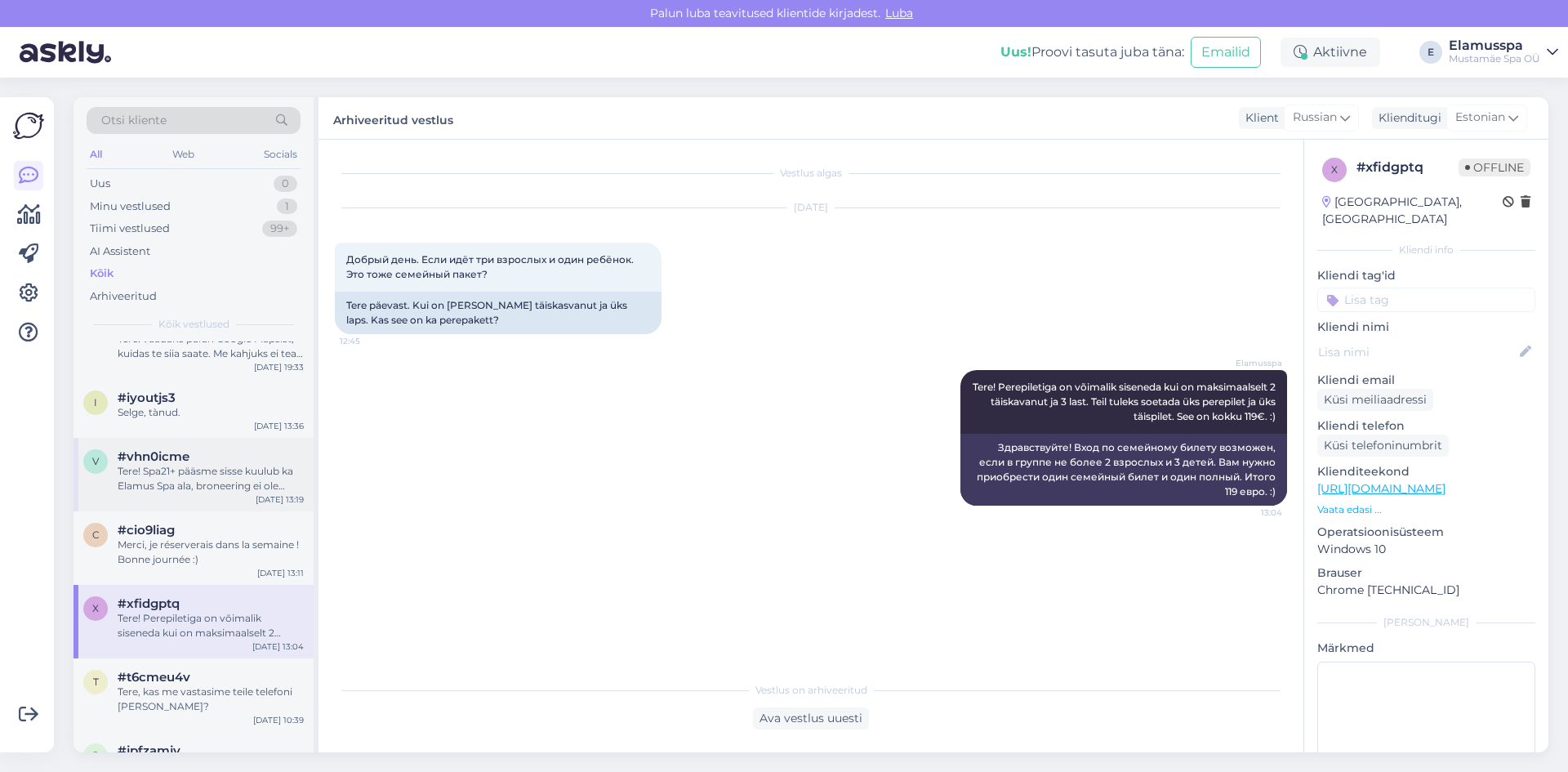
scroll to position [0, 0]
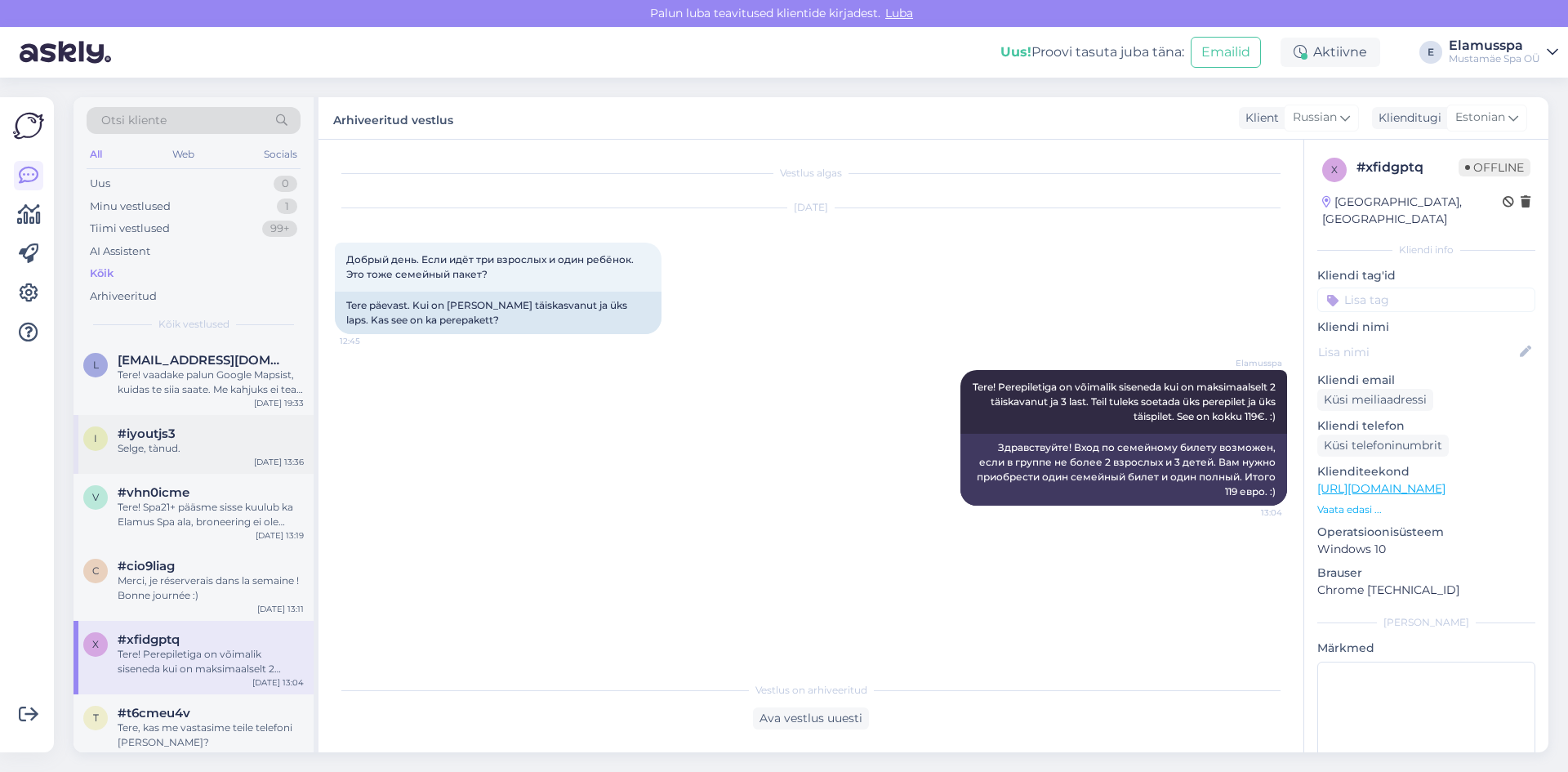
click at [258, 449] on div "Selge, tànud." at bounding box center [210, 448] width 186 height 14
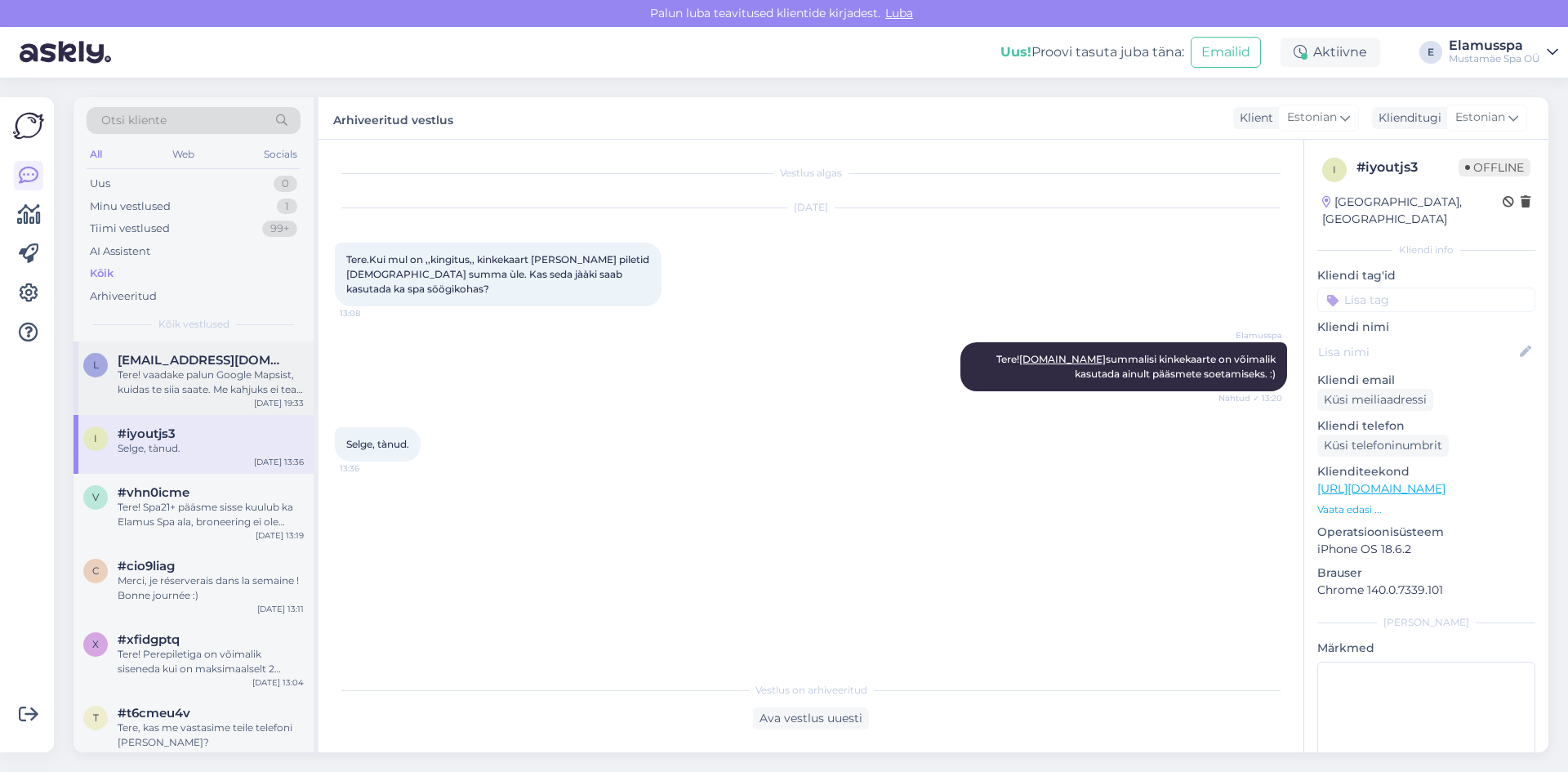
click at [242, 386] on div "Tere! vaadake palun Google Mapsist, kuidas te siia saate. Me kahjuks ei tea tei…" at bounding box center [210, 382] width 186 height 30
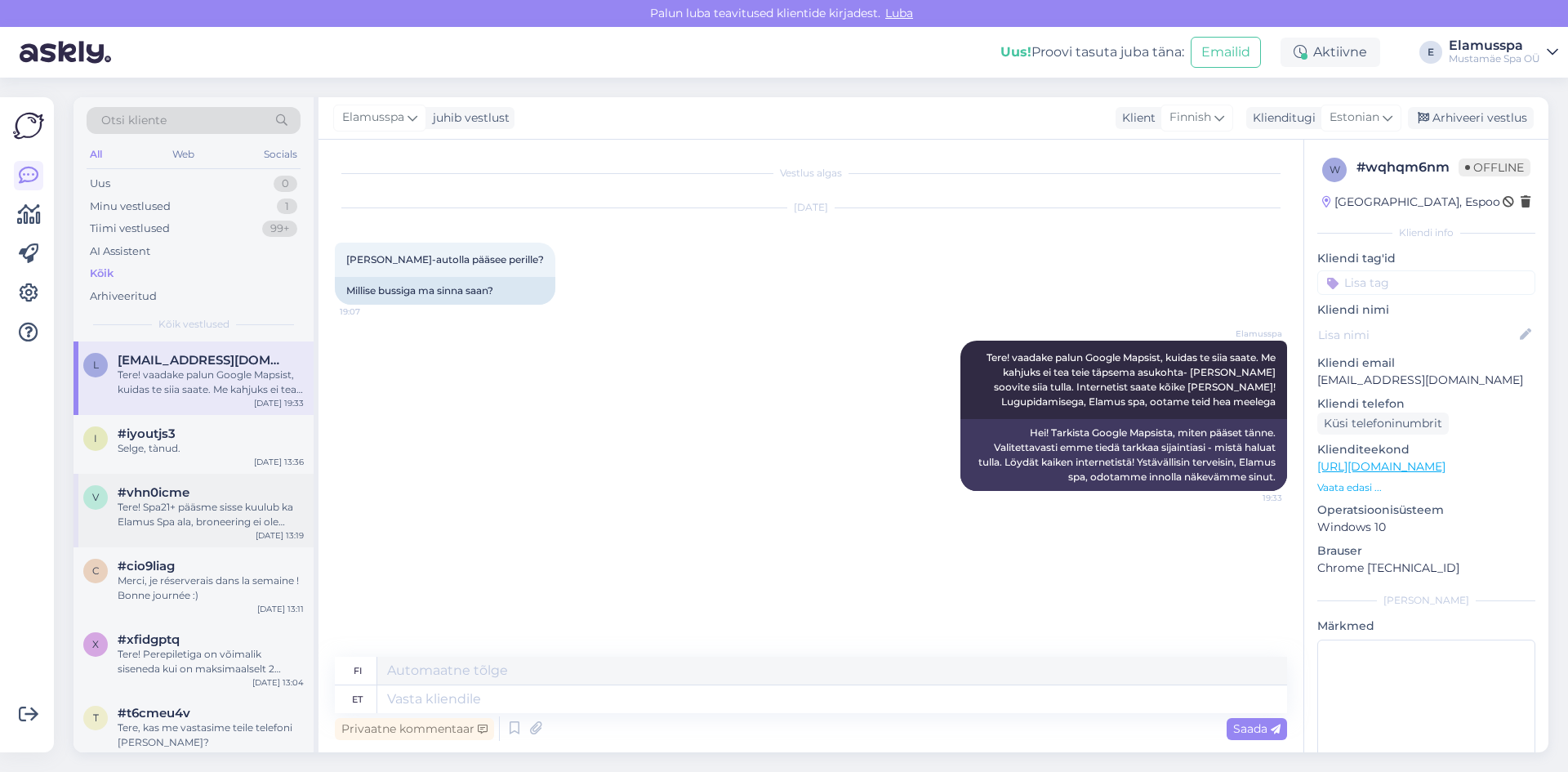
click at [185, 484] on div "v #vhn0icme Tere! Spa21+ pääsme sisse kuulub ka Elamus Spa ala, broneering ei o…" at bounding box center [193, 510] width 240 height 73
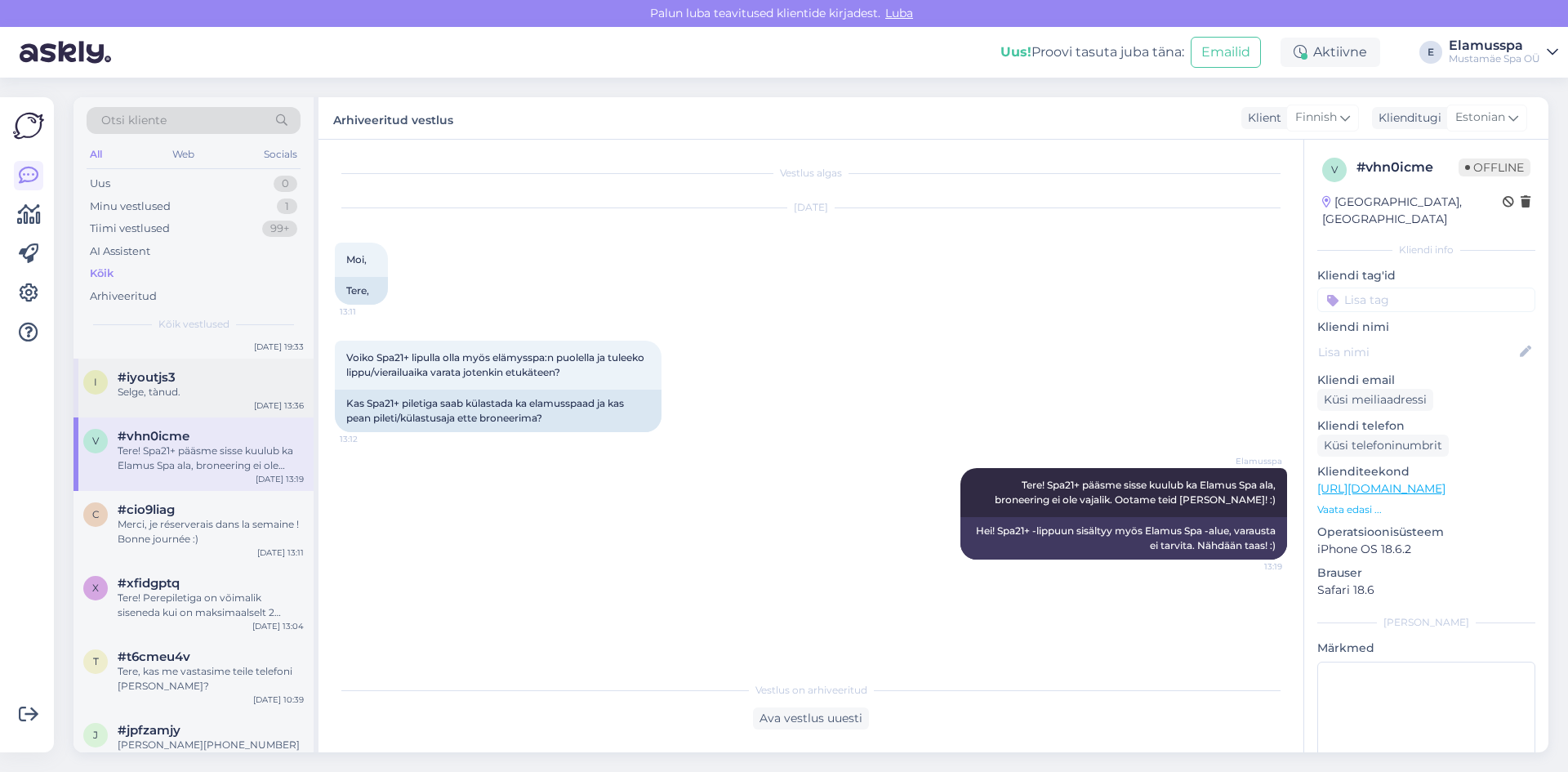
scroll to position [82, 0]
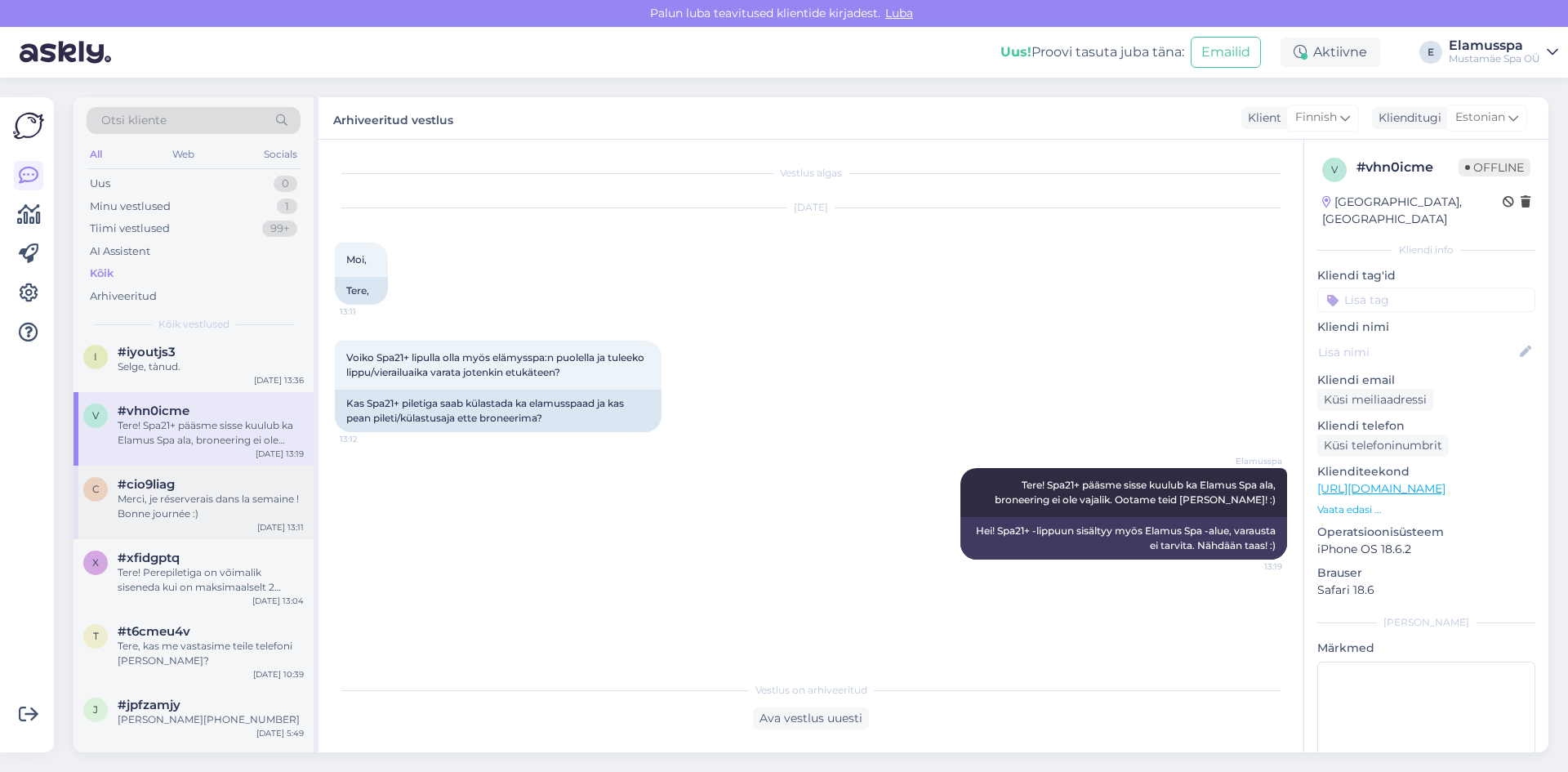
click at [204, 500] on div "Merci, je réserverais dans la semaine ! Bonne journée :)" at bounding box center [210, 506] width 186 height 30
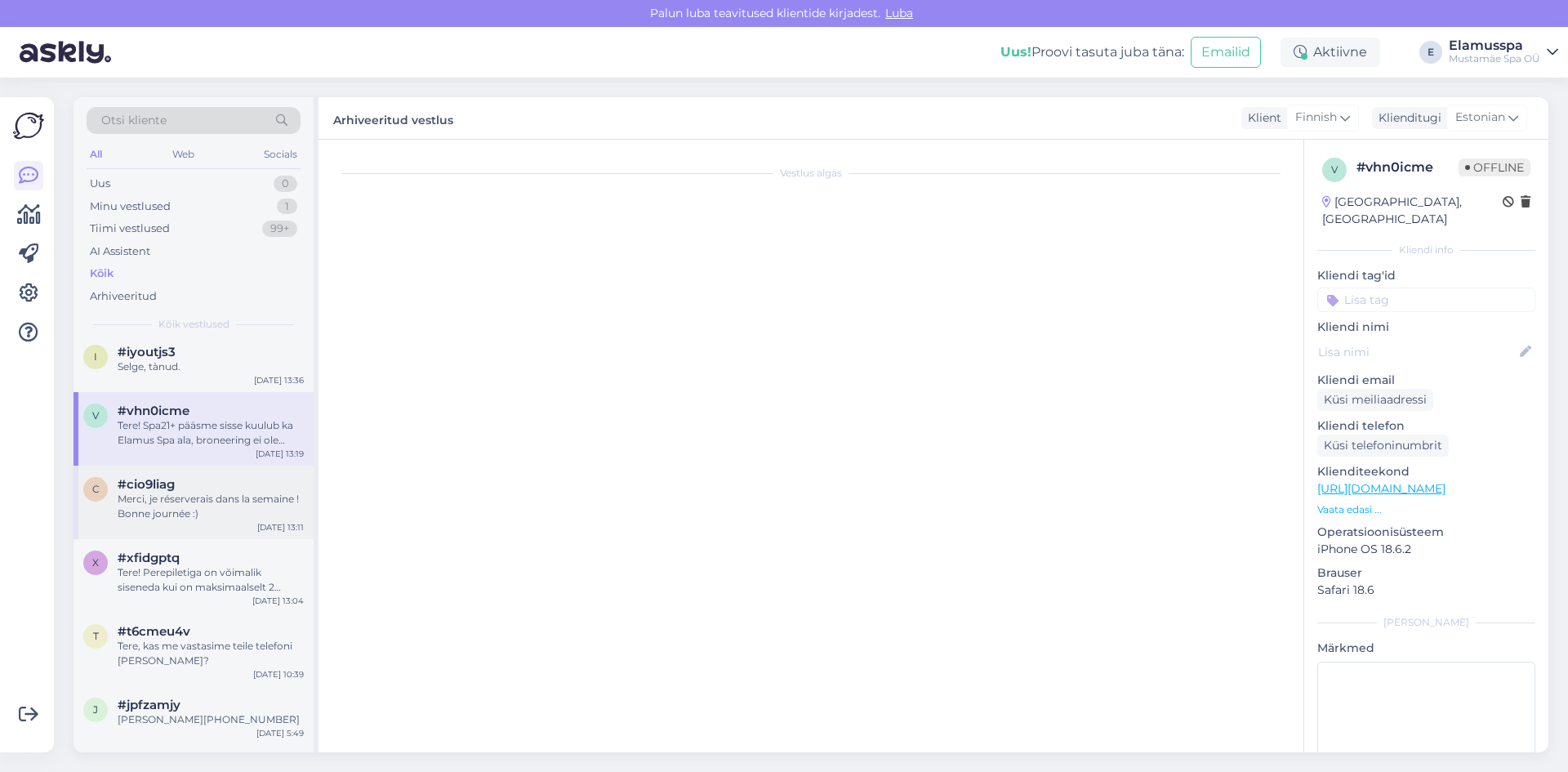
scroll to position [189, 0]
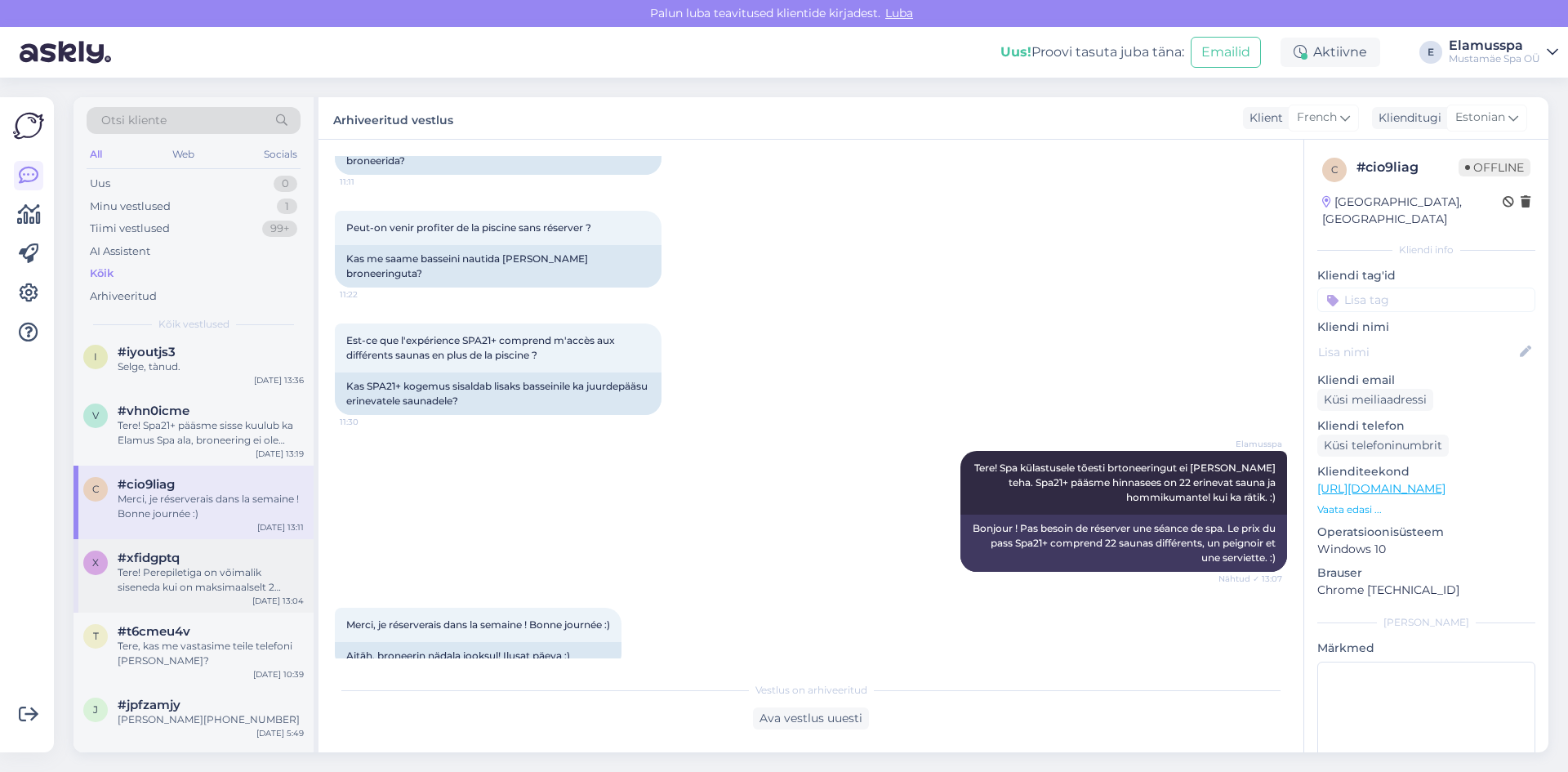
click at [218, 555] on div "#xfidgptq" at bounding box center [210, 558] width 186 height 14
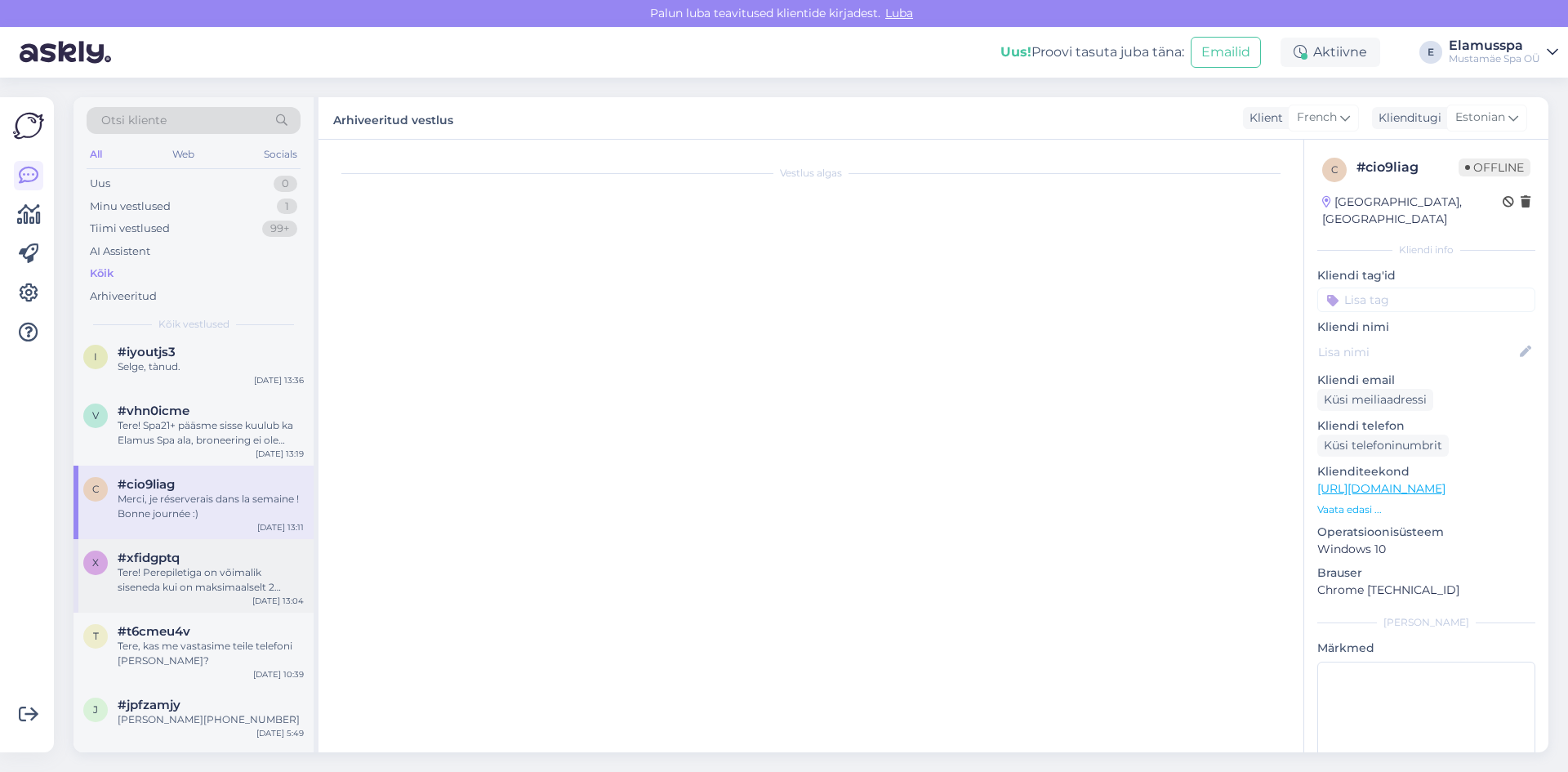
scroll to position [0, 0]
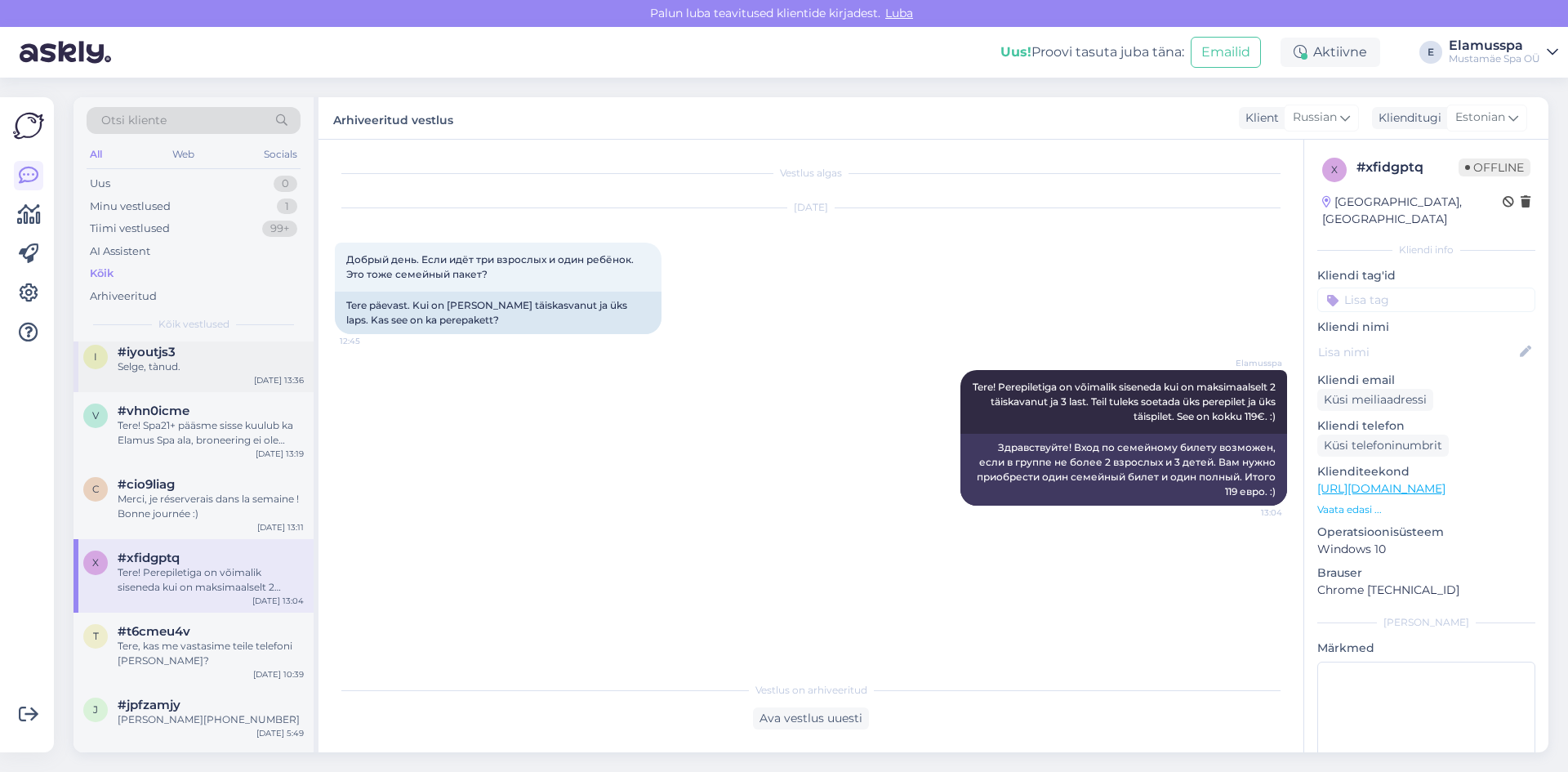
click at [258, 374] on div "i #iyoutjs3 Selge, tànud. [DATE] 13:36" at bounding box center [193, 363] width 240 height 59
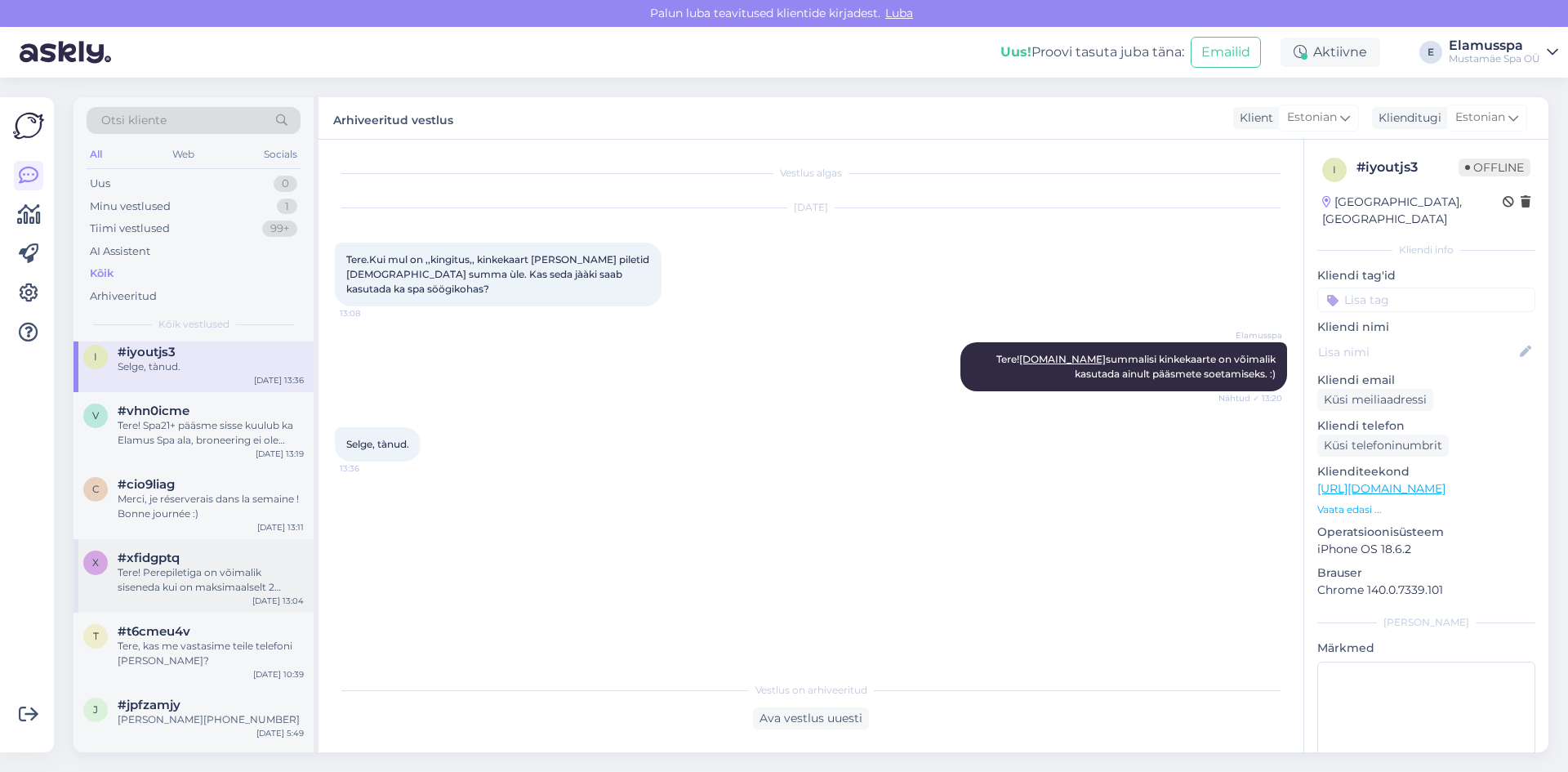
click at [207, 554] on div "#xfidgptq" at bounding box center [210, 558] width 186 height 14
